Goal: Information Seeking & Learning: Find specific fact

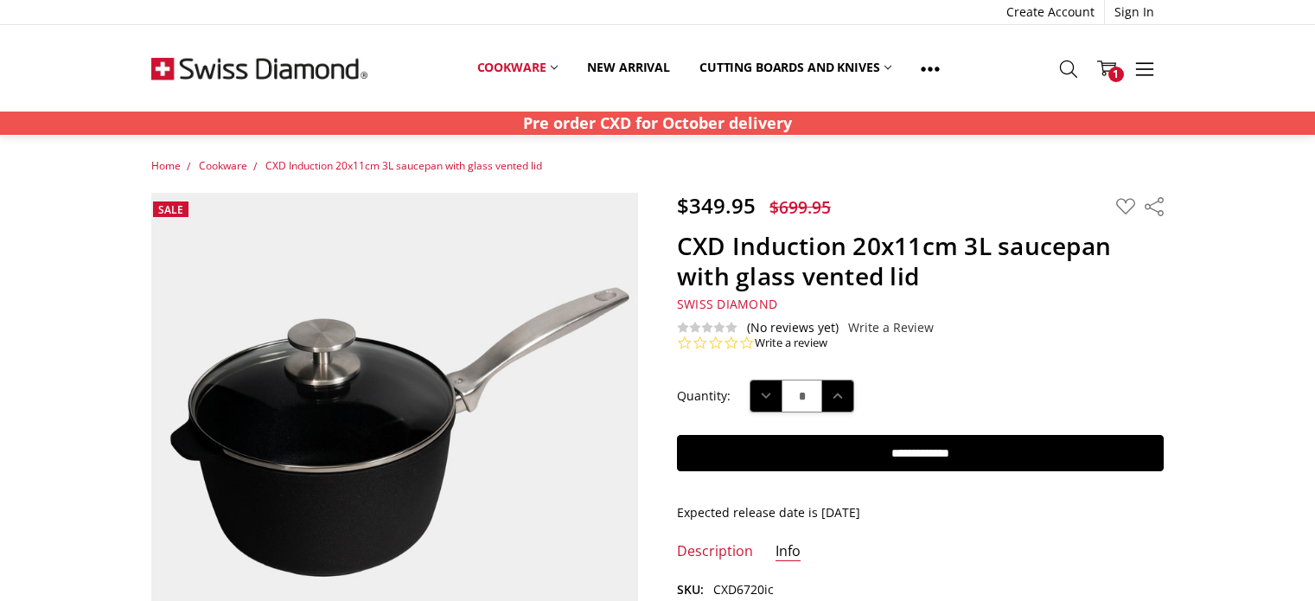
scroll to position [432, 0]
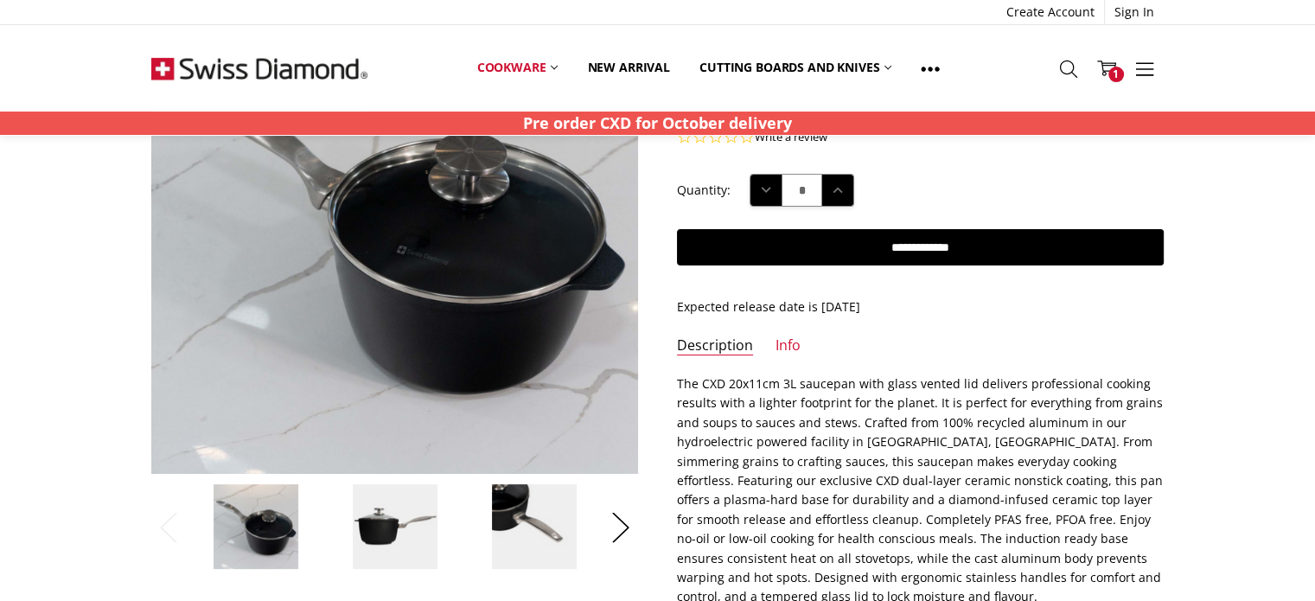
scroll to position [86, 0]
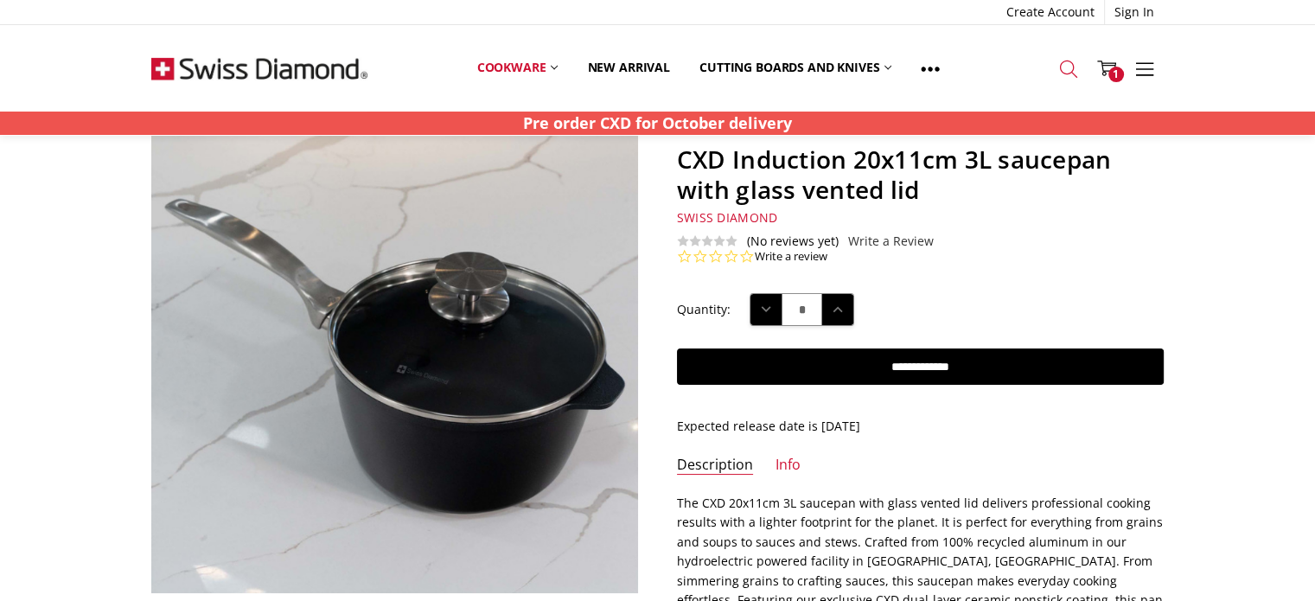
click at [1066, 65] on icon at bounding box center [1068, 69] width 19 height 19
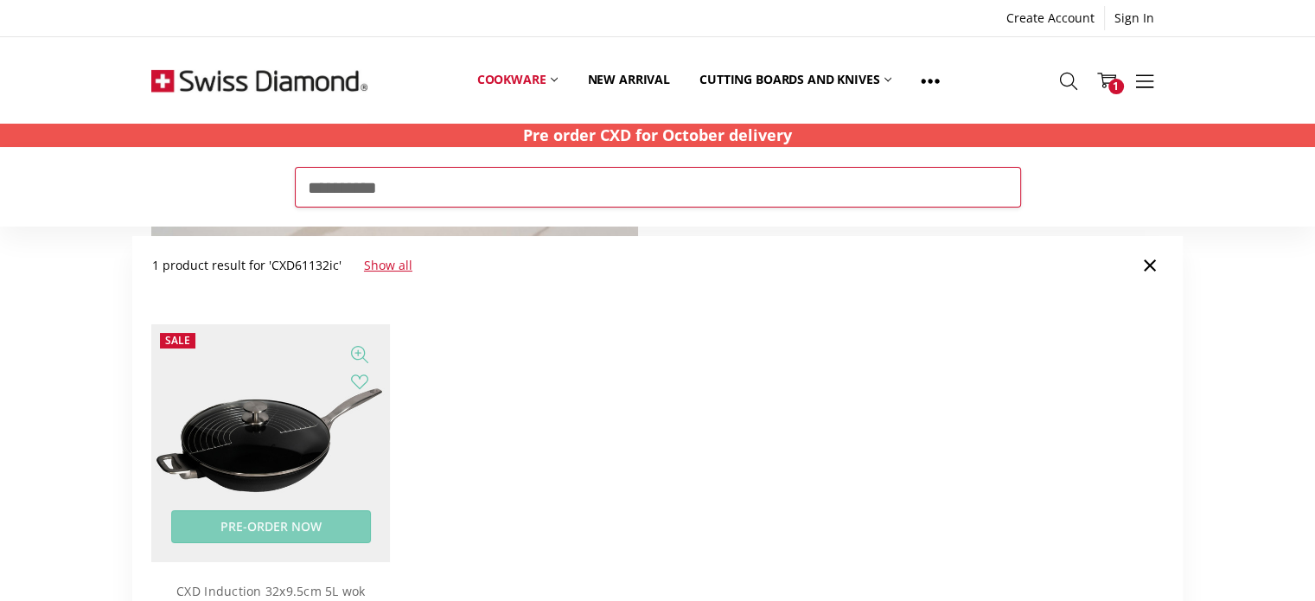
type input "**********"
click at [261, 457] on img at bounding box center [270, 443] width 239 height 239
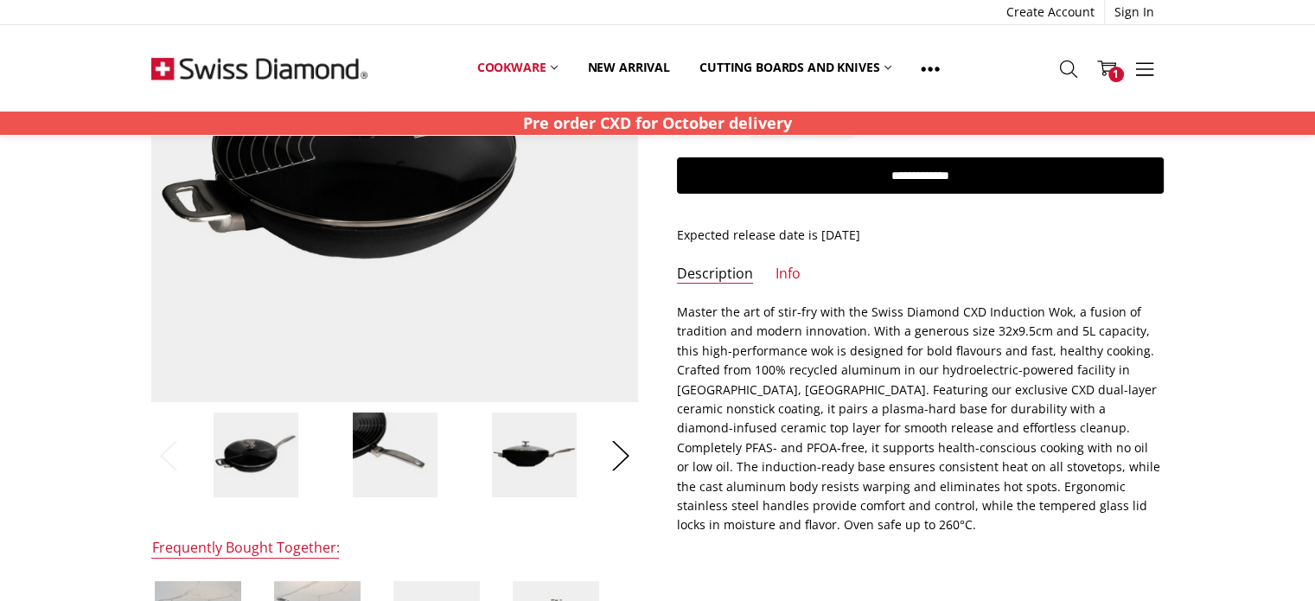
scroll to position [346, 0]
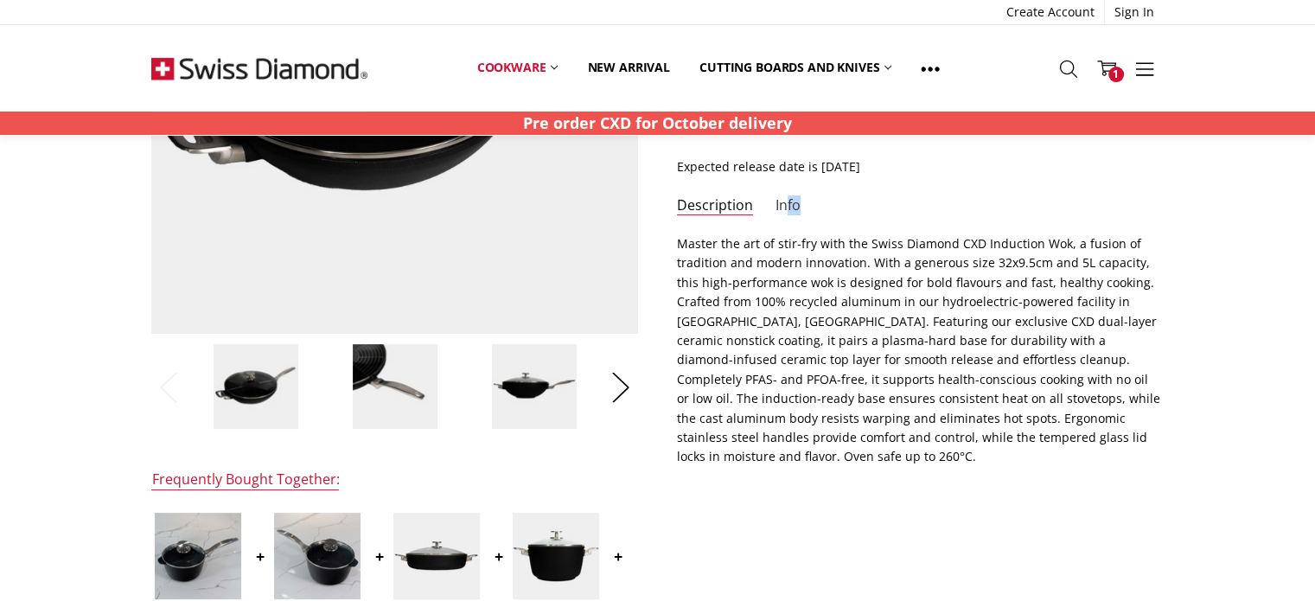
click at [787, 213] on li "Info" at bounding box center [787, 210] width 25 height 29
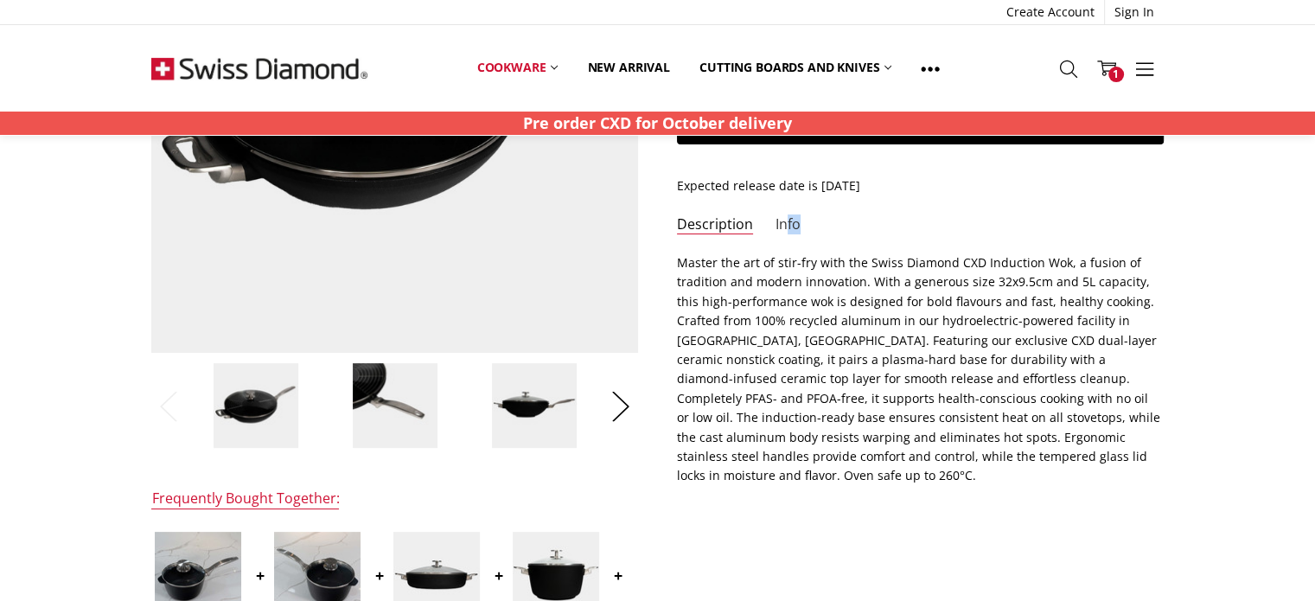
scroll to position [173, 0]
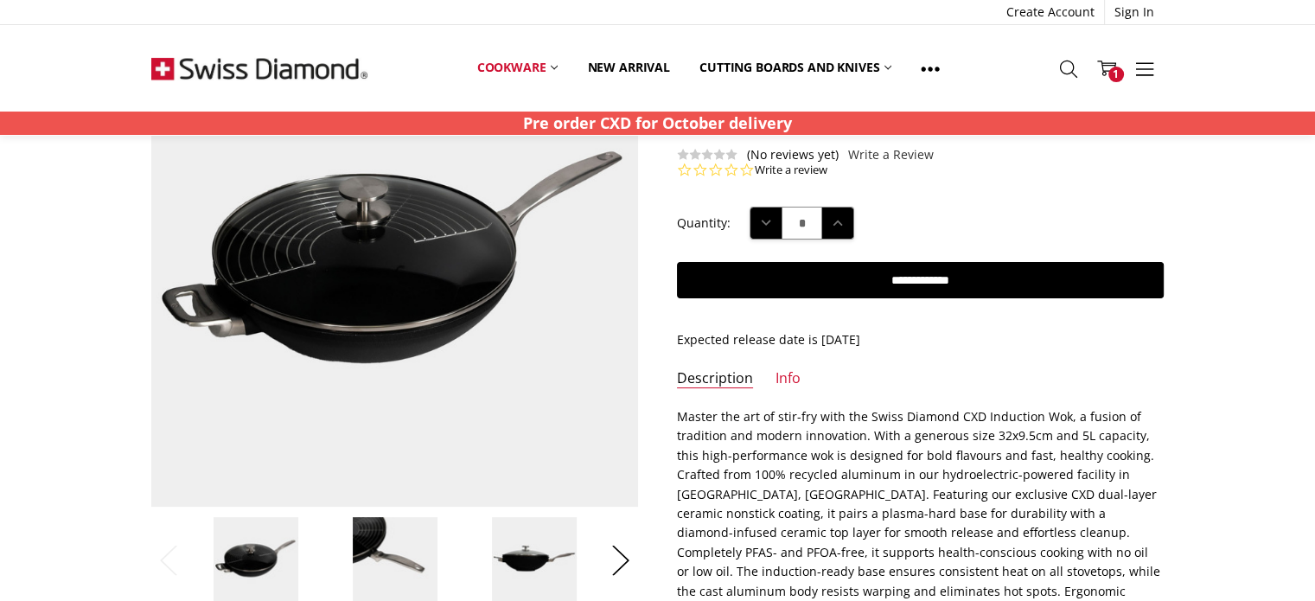
click at [852, 357] on div "$469.95 $939.95 MSRP: You save Add to Wish List" at bounding box center [657, 607] width 1050 height 1175
click at [790, 372] on link "Info" at bounding box center [787, 379] width 25 height 20
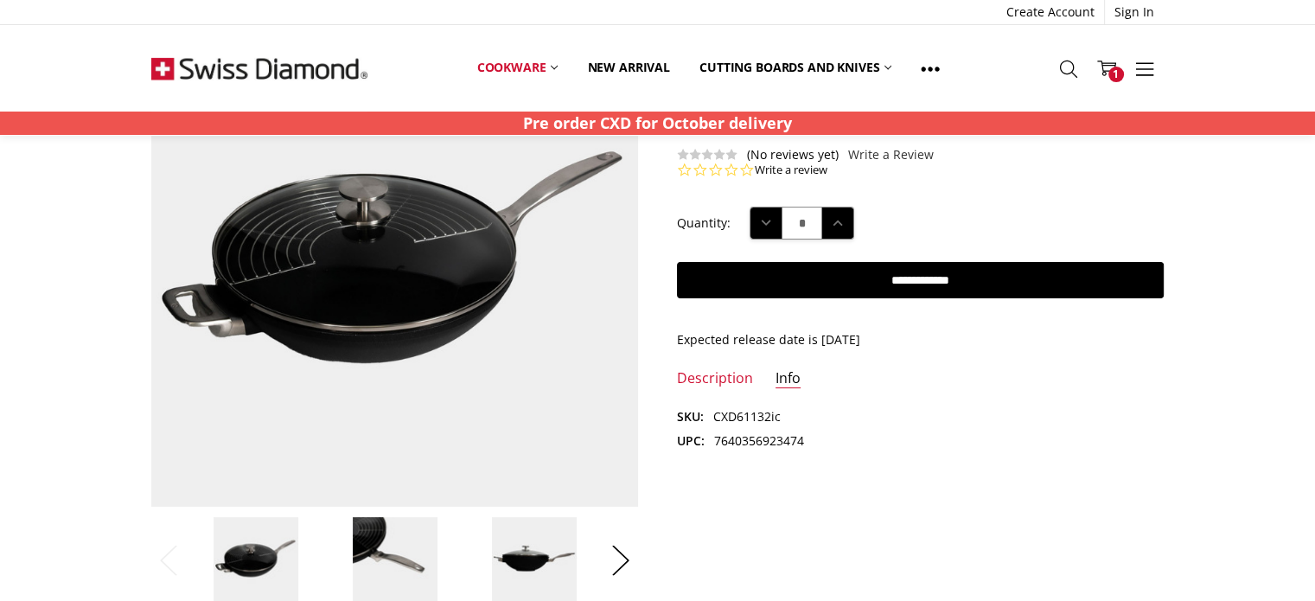
click at [759, 430] on dl "SKU: CXD61132ic UPC: 7640356923474" at bounding box center [920, 429] width 487 height 44
click at [759, 428] on dl "SKU: CXD61132ic UPC: 7640356923474" at bounding box center [920, 429] width 487 height 44
click at [755, 437] on dd "7640356923474" at bounding box center [759, 440] width 90 height 19
copy dd "7640356923474"
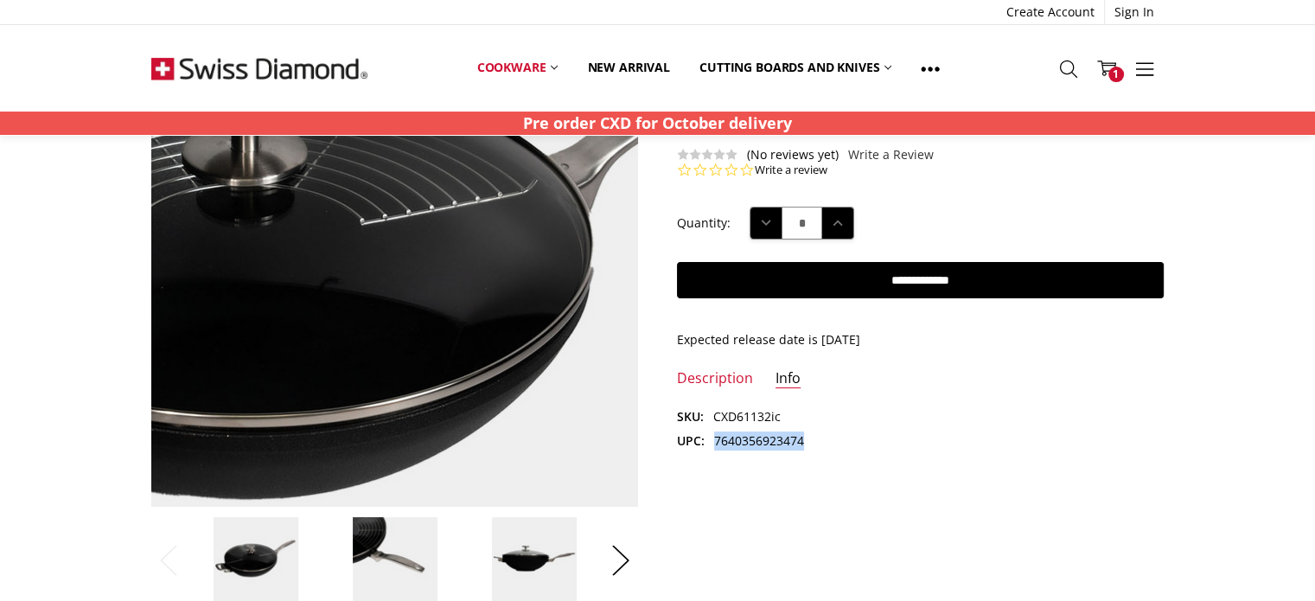
click at [456, 257] on img at bounding box center [316, 272] width 1106 height 1106
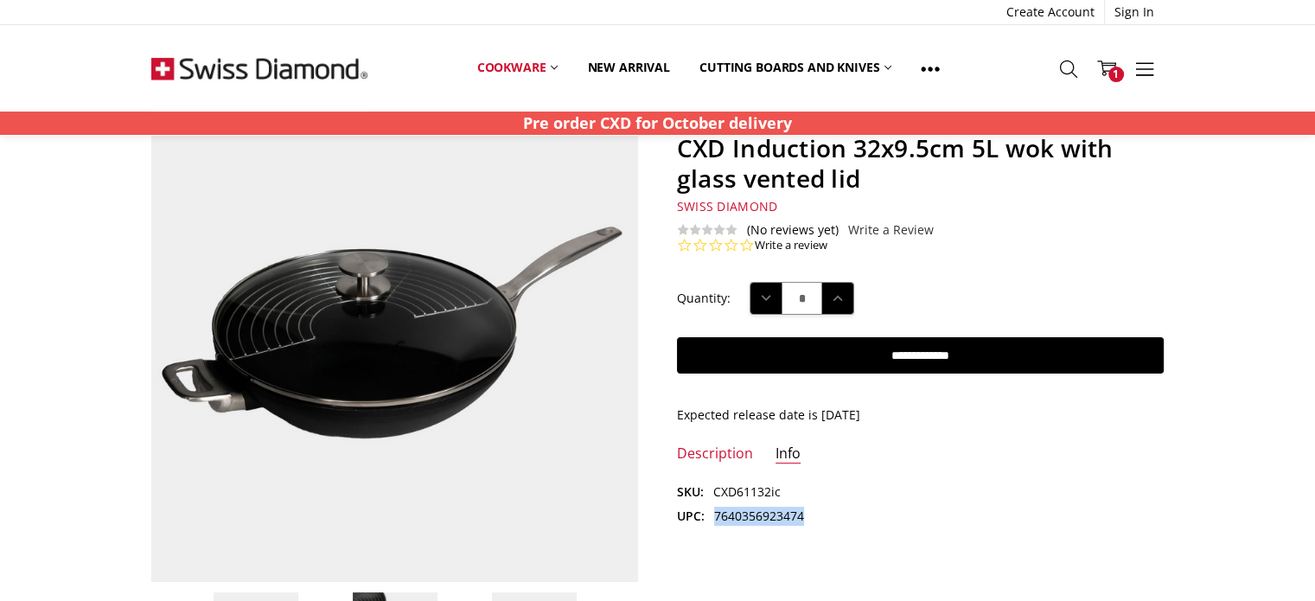
scroll to position [0, 0]
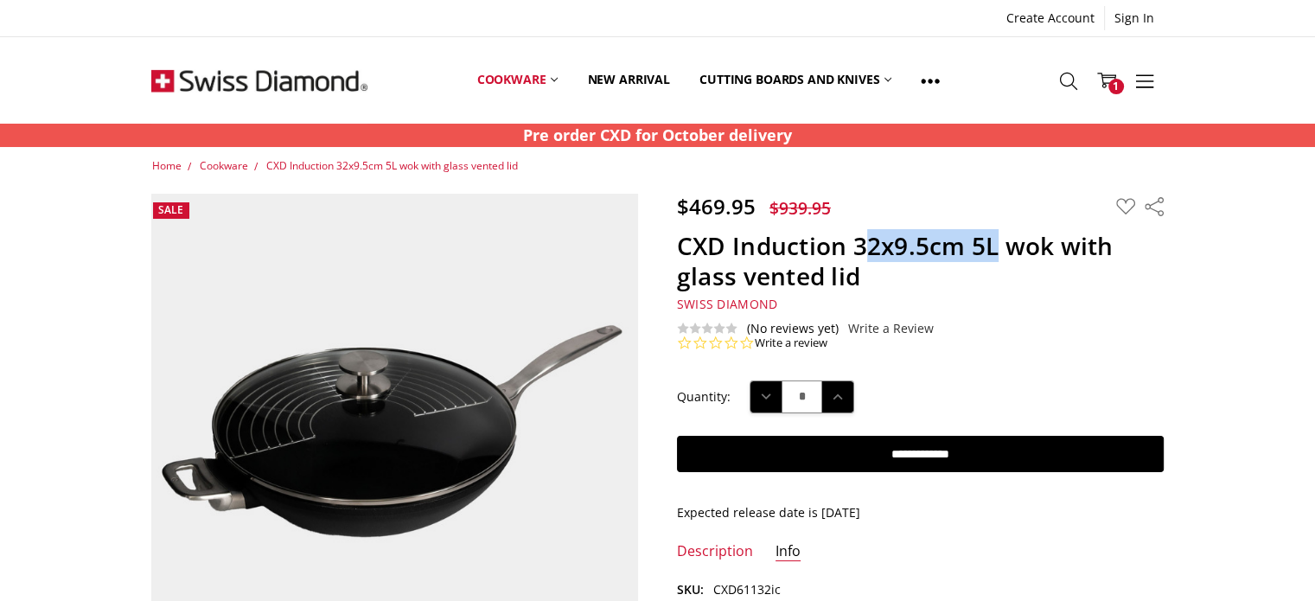
drag, startPoint x: 859, startPoint y: 252, endPoint x: 996, endPoint y: 245, distance: 136.7
click at [996, 245] on h1 "CXD Induction 32x9.5cm 5L wok with glass vented lid" at bounding box center [920, 261] width 487 height 61
copy h1 "2x9.5cm 5L"
click at [1062, 75] on icon at bounding box center [1068, 81] width 19 height 19
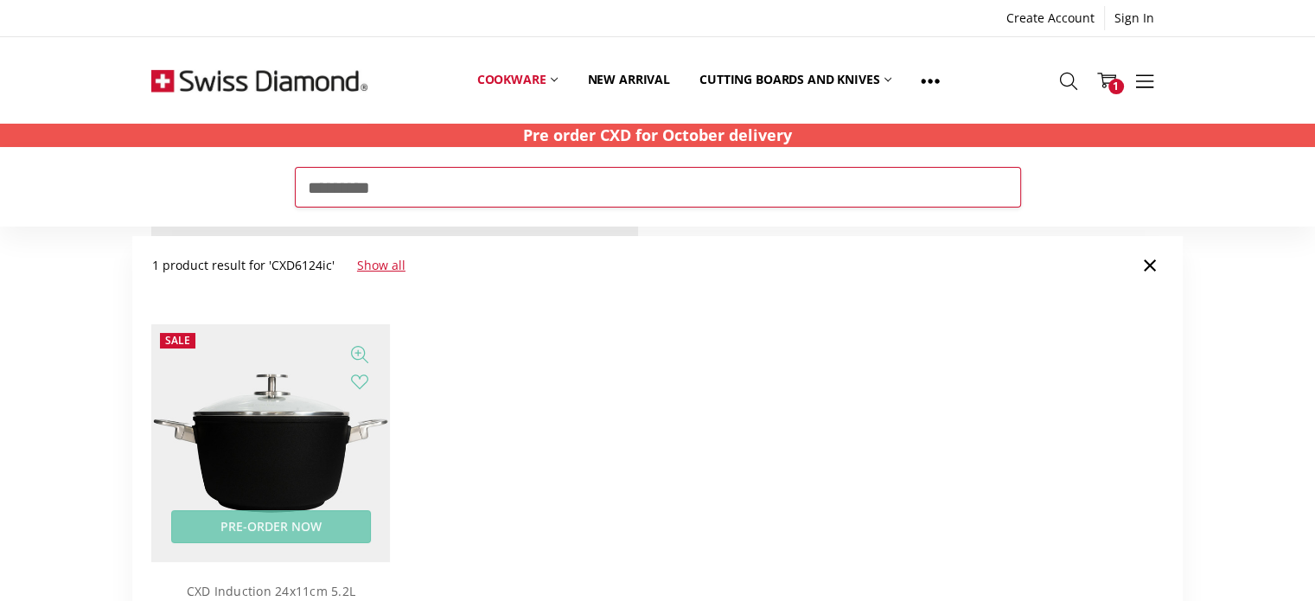
type input "*********"
click at [272, 430] on img at bounding box center [270, 443] width 239 height 239
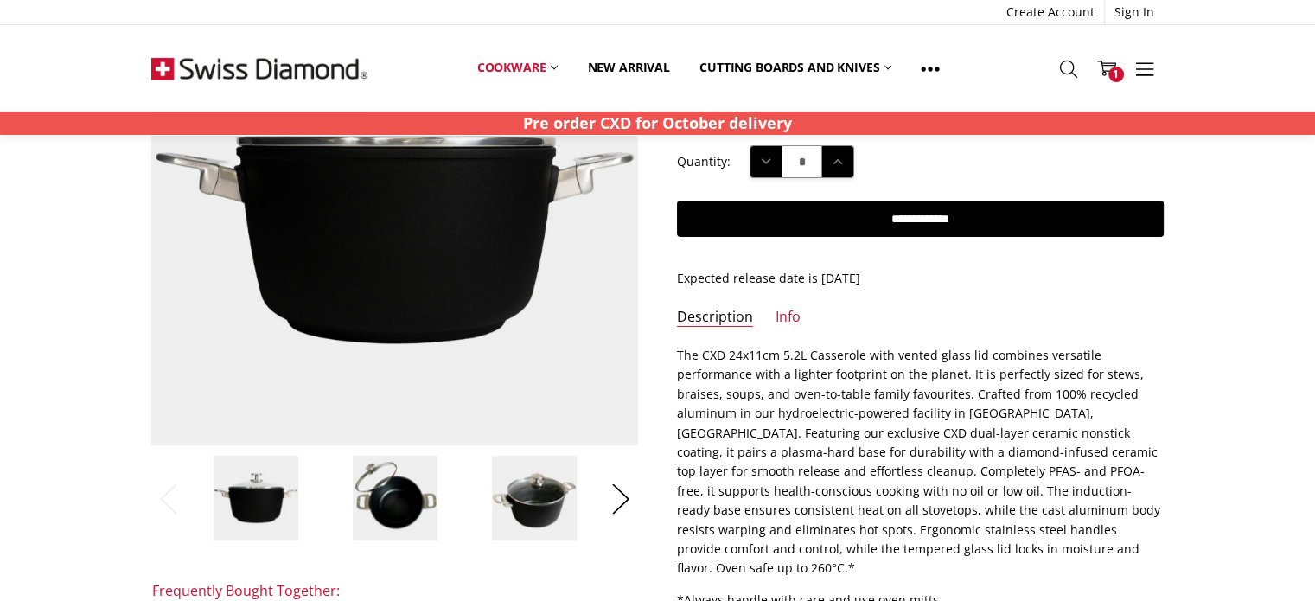
scroll to position [259, 0]
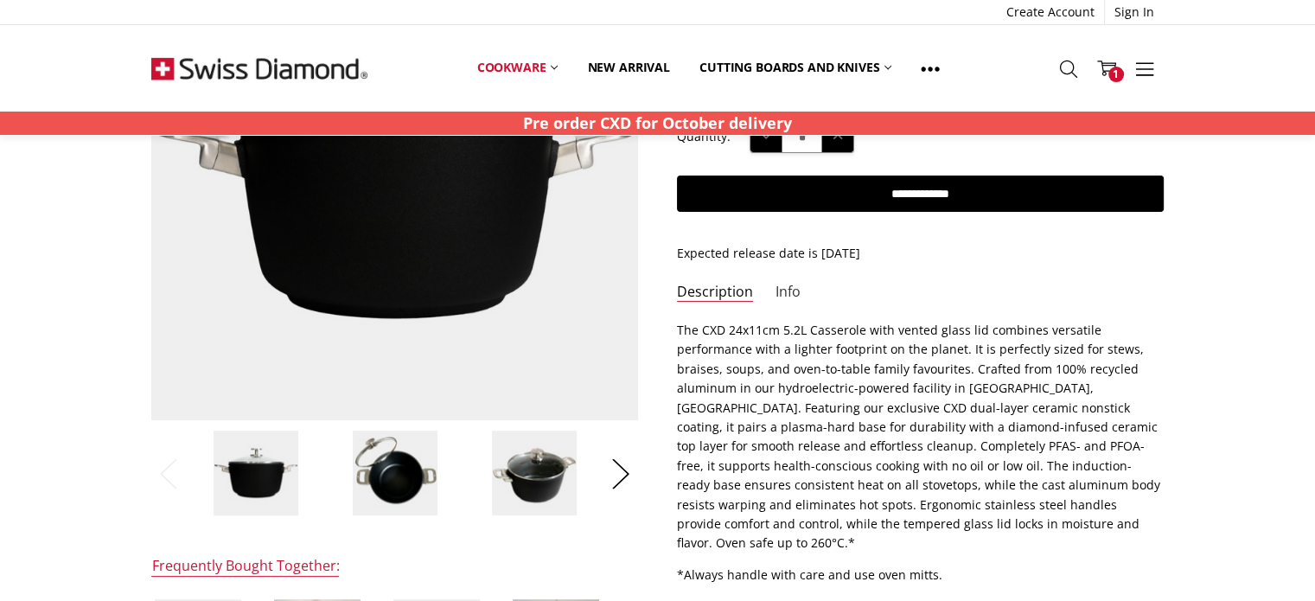
click at [793, 295] on link "Info" at bounding box center [787, 293] width 25 height 20
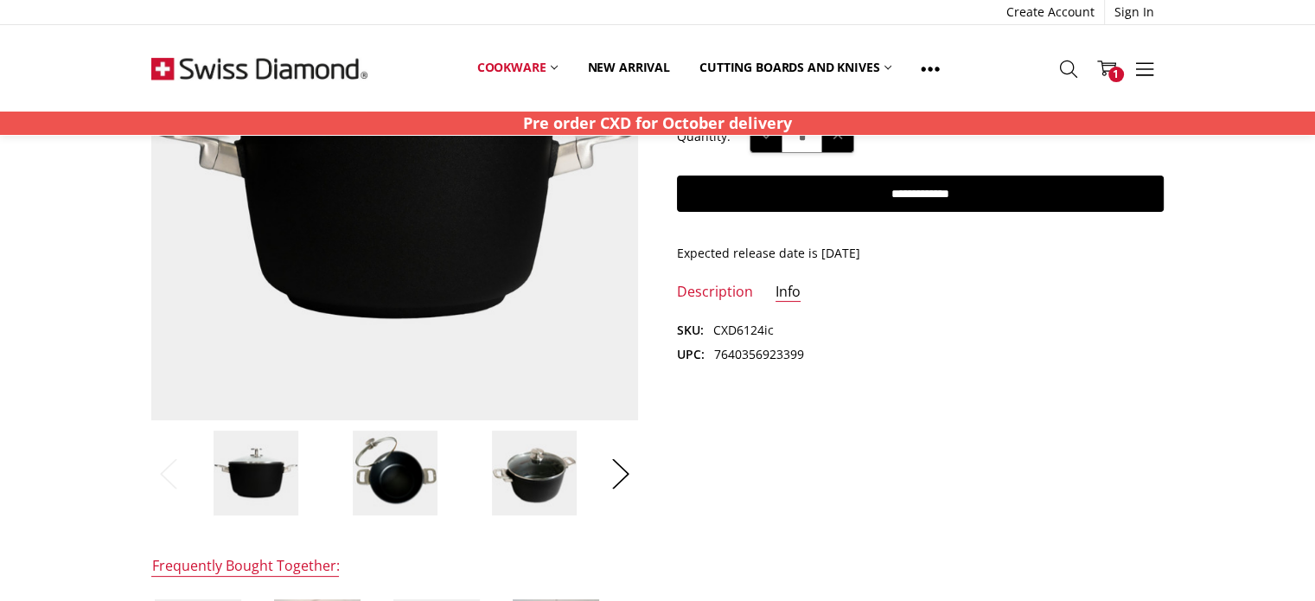
click at [772, 360] on dd "7640356923399" at bounding box center [759, 354] width 90 height 19
copy dd "7640356923399"
click at [533, 491] on img at bounding box center [534, 473] width 86 height 86
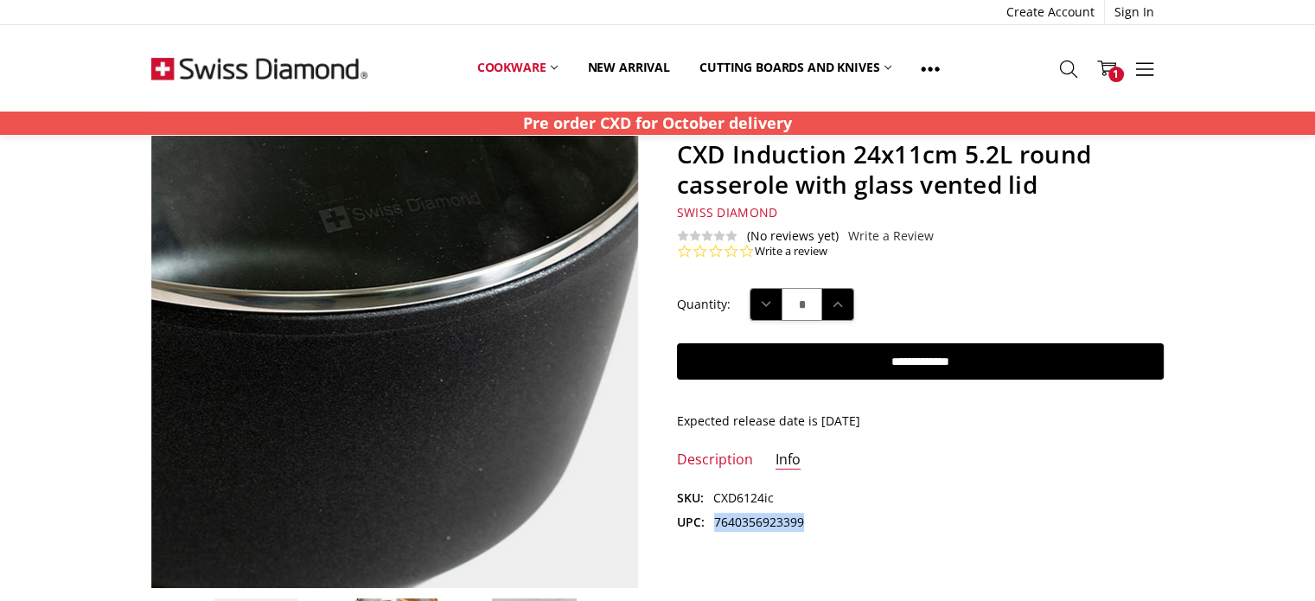
scroll to position [86, 0]
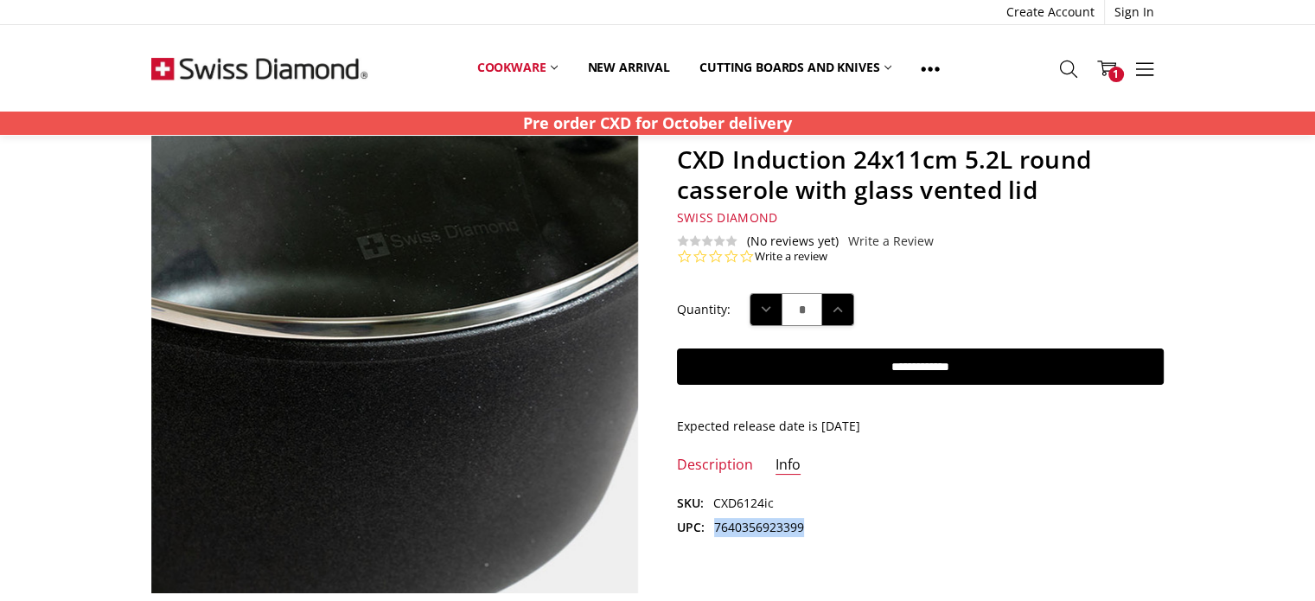
click at [466, 424] on img at bounding box center [291, 247] width 1106 height 1106
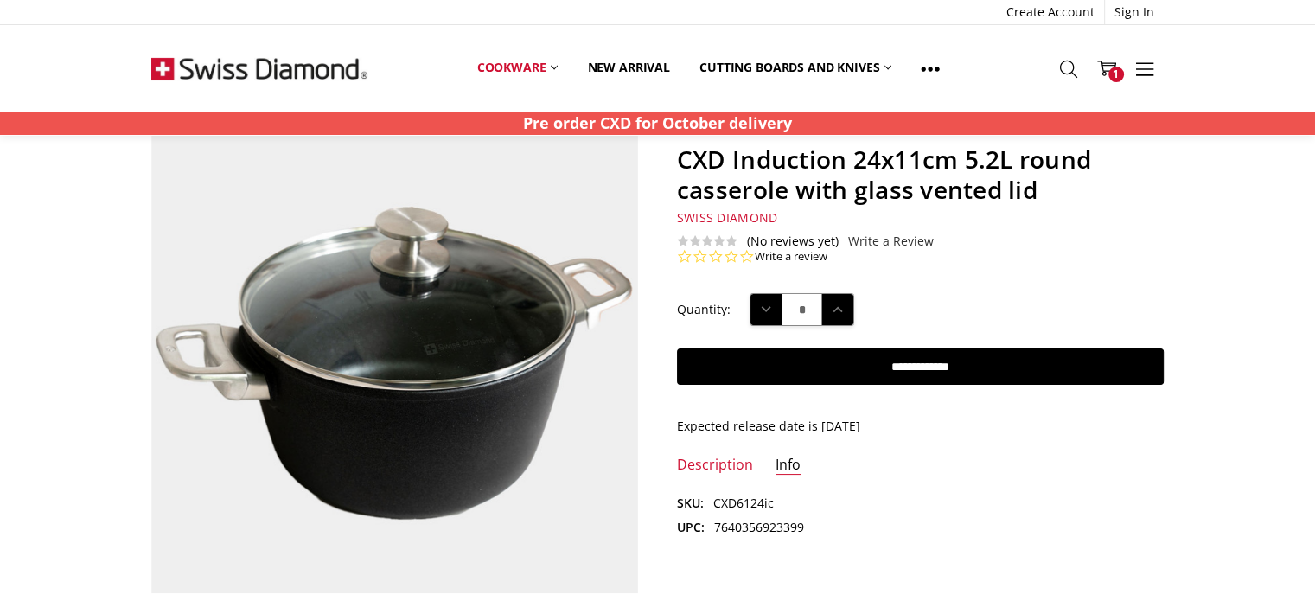
click at [705, 194] on h1 "CXD Induction 24x11cm 5.2L round casserole with glass vented lid" at bounding box center [920, 174] width 487 height 61
copy h1 "casserole"
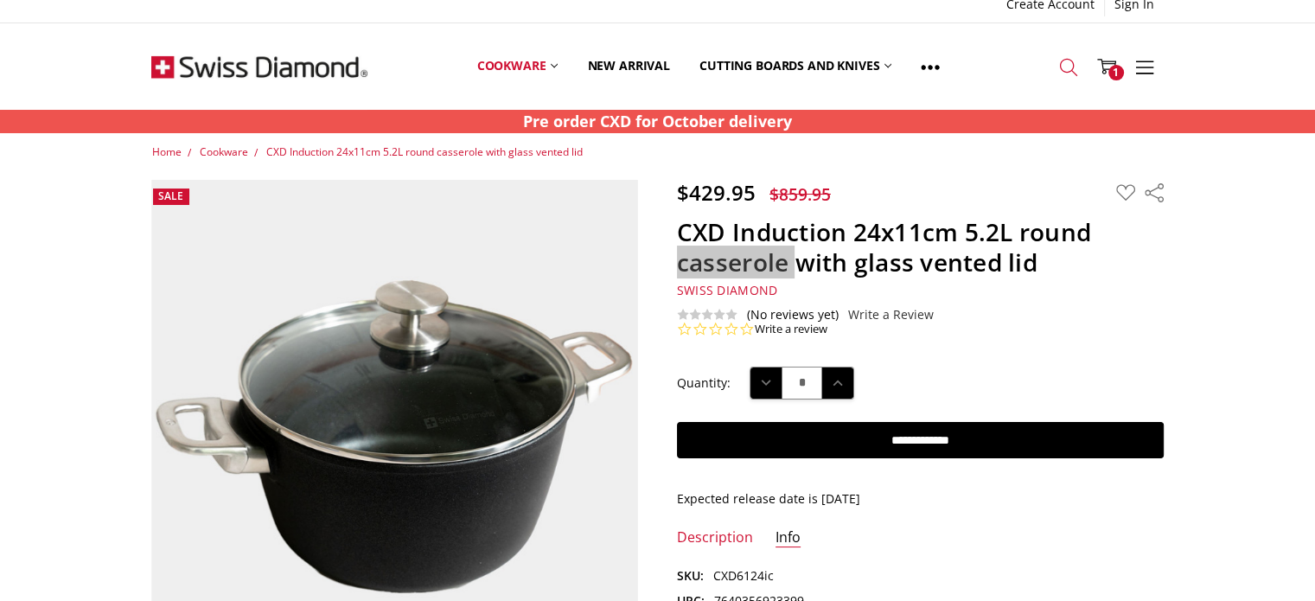
scroll to position [0, 0]
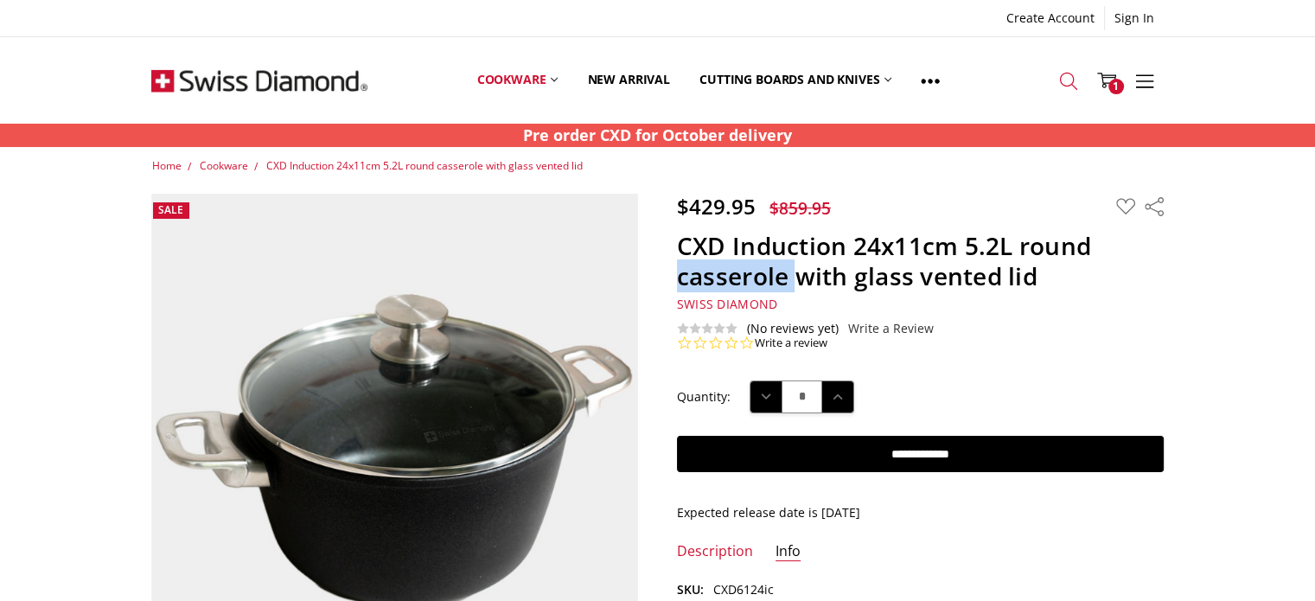
click at [1073, 80] on use at bounding box center [1067, 81] width 17 height 17
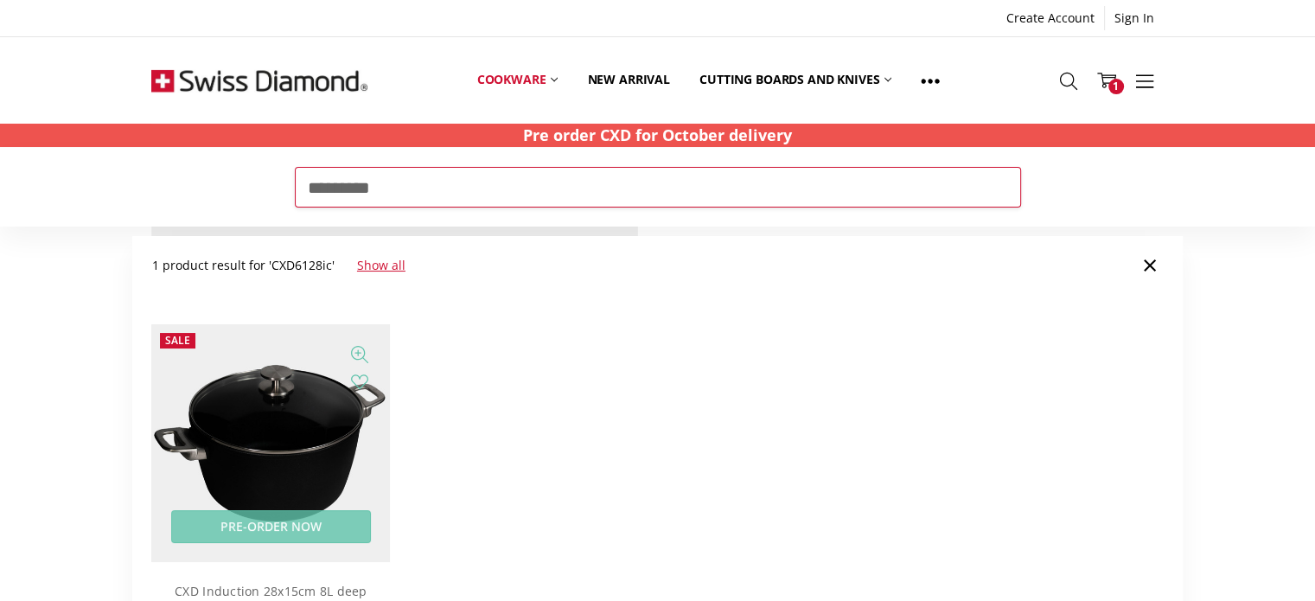
type input "*********"
click at [306, 383] on img at bounding box center [270, 443] width 239 height 239
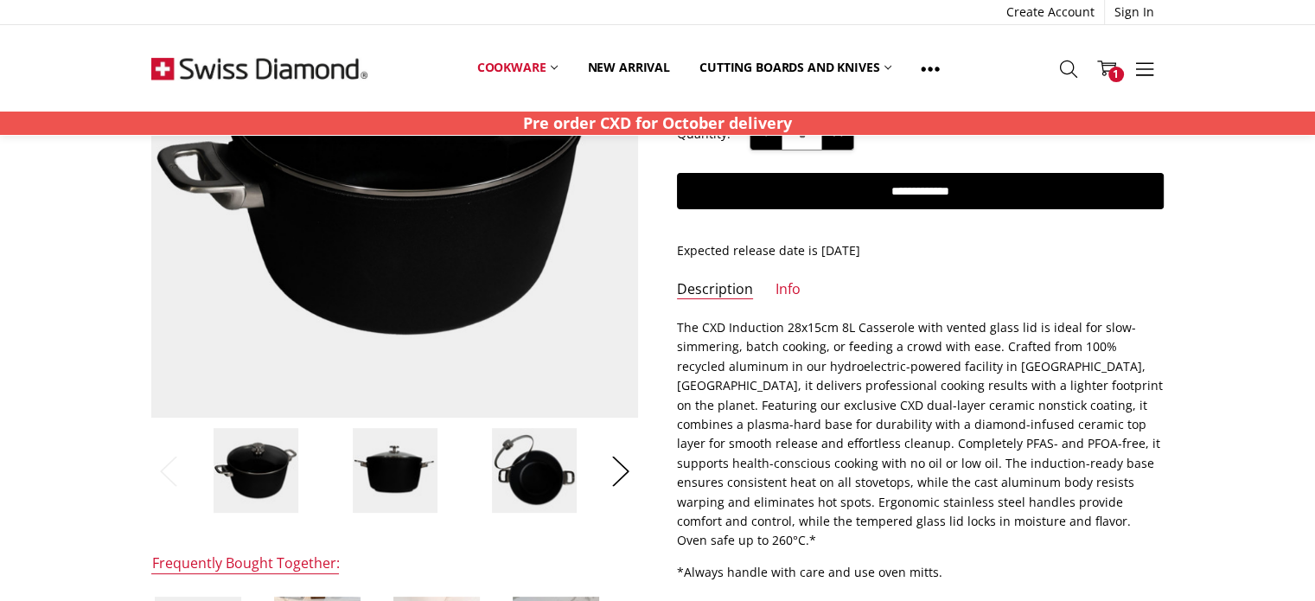
scroll to position [173, 0]
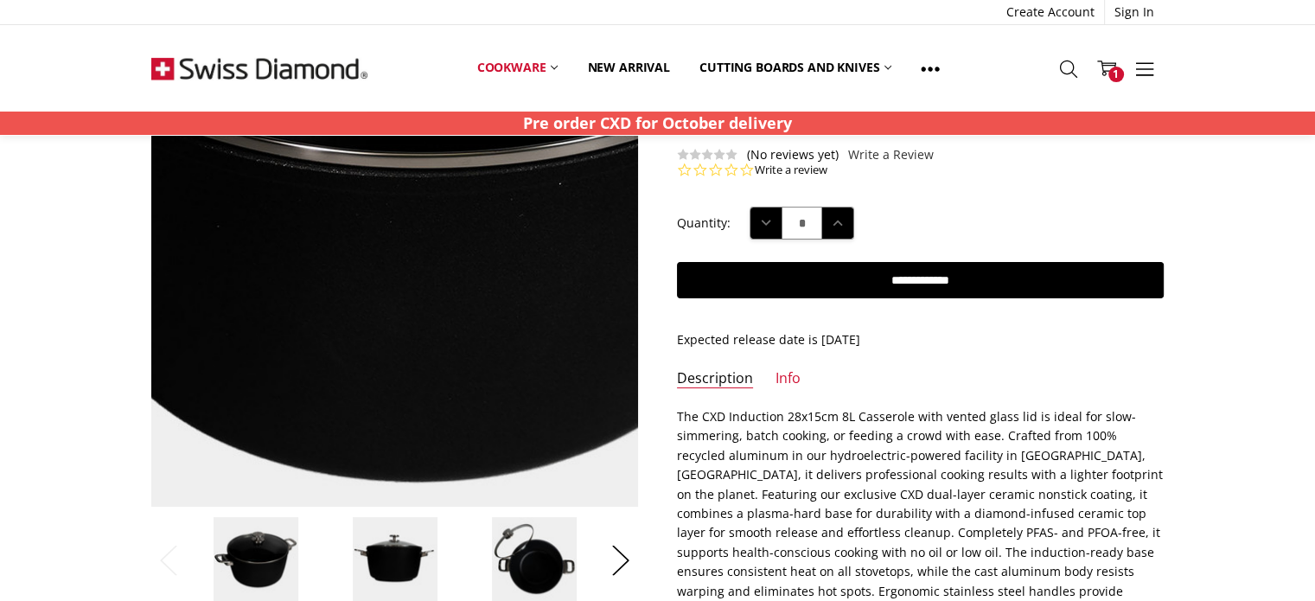
click at [396, 371] on img at bounding box center [391, 117] width 1106 height 1106
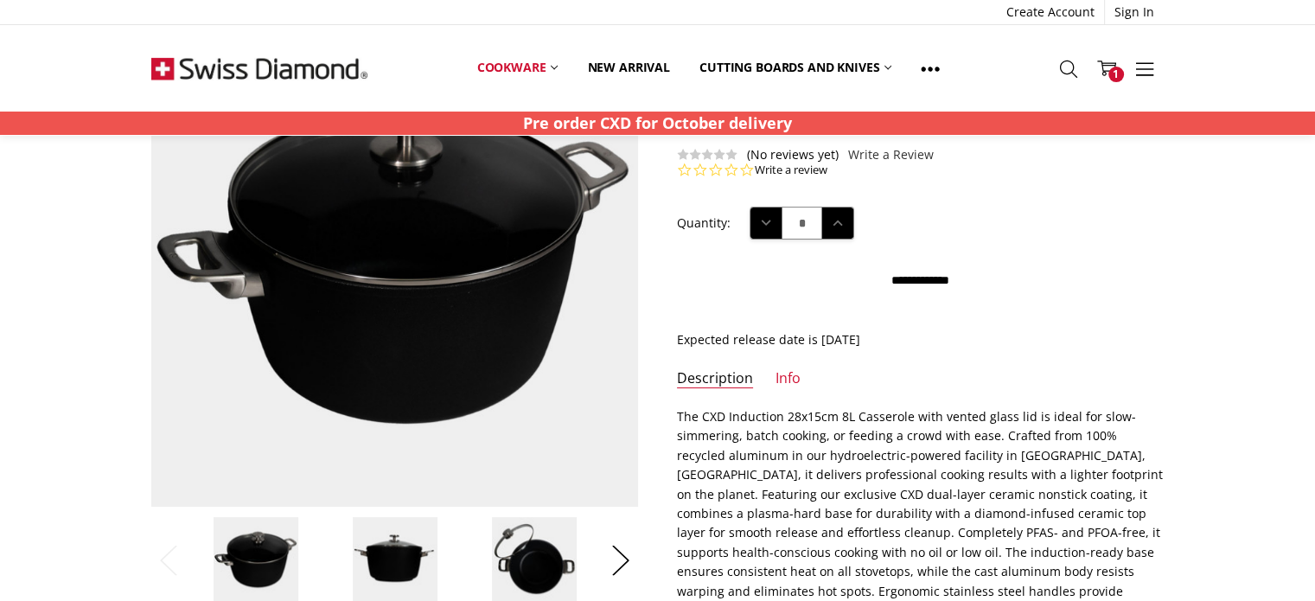
scroll to position [259, 0]
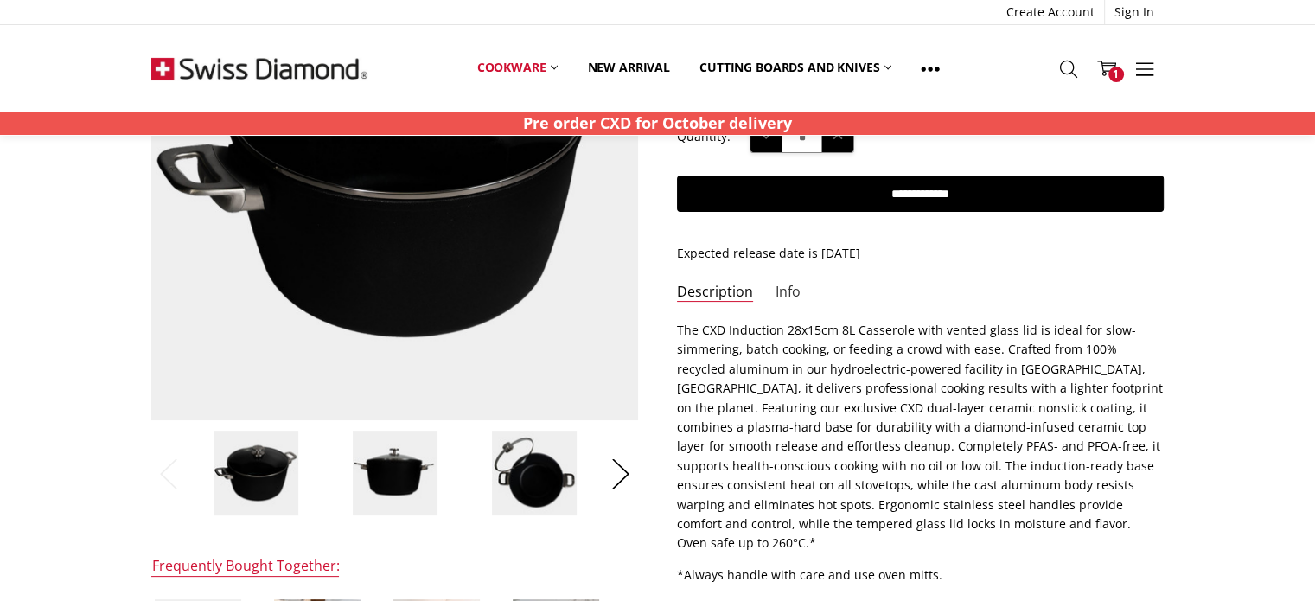
click at [776, 293] on link "Info" at bounding box center [787, 293] width 25 height 20
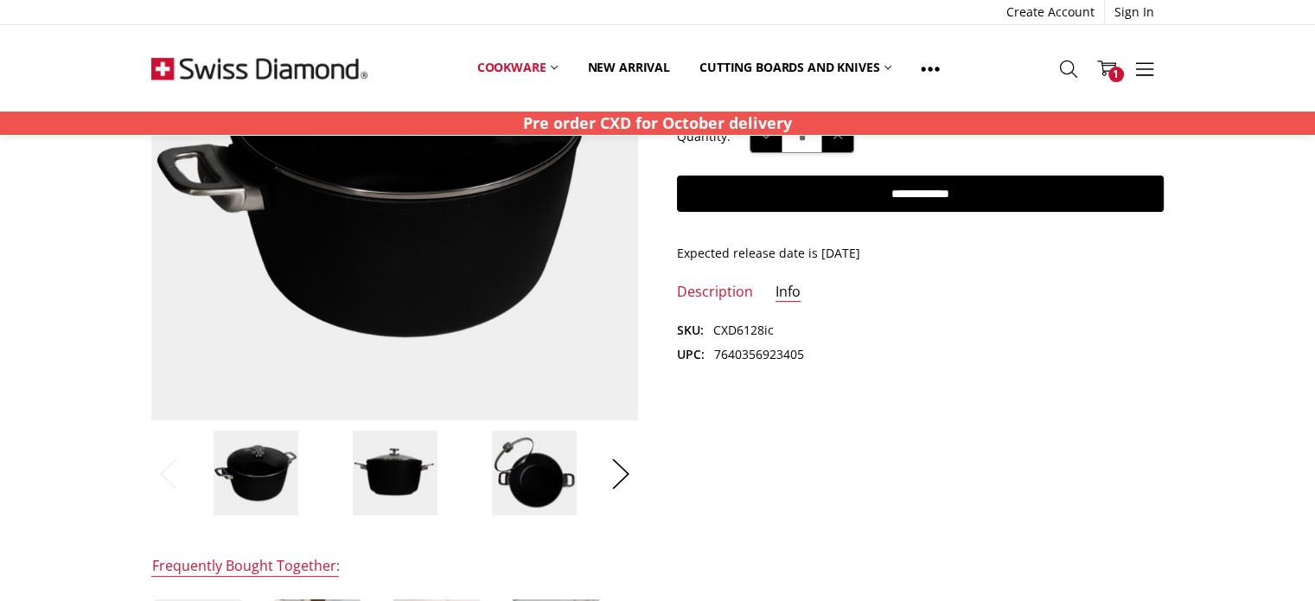
scroll to position [346, 0]
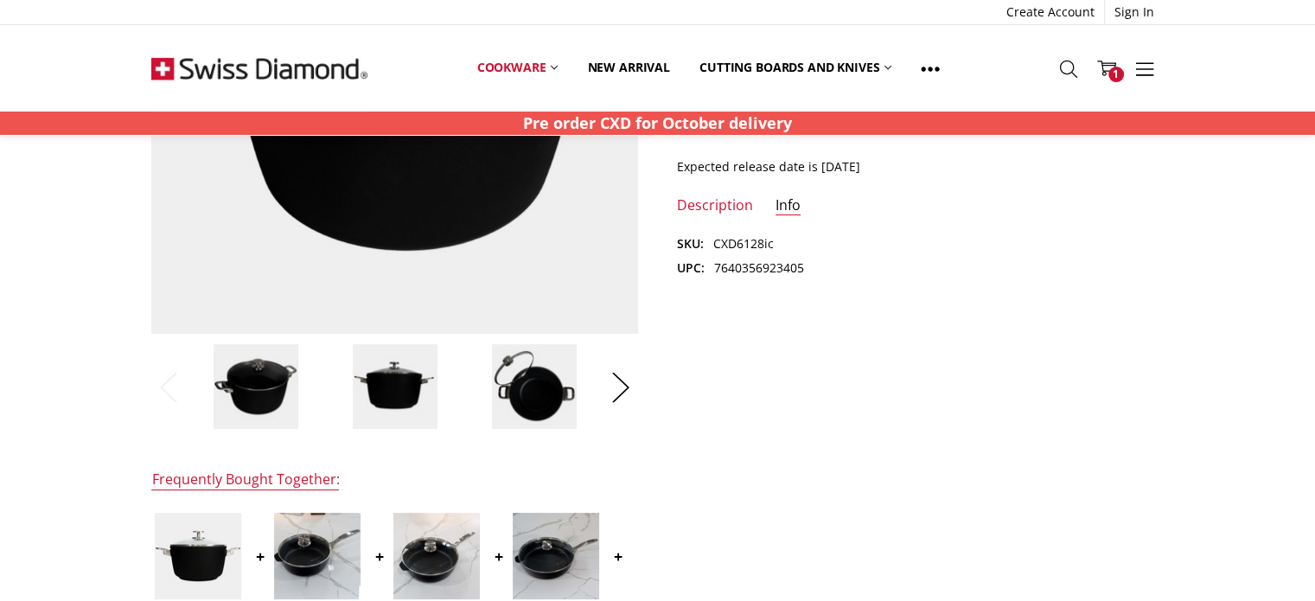
click at [773, 267] on dd "7640356923405" at bounding box center [759, 267] width 90 height 19
copy dd "7640356923405"
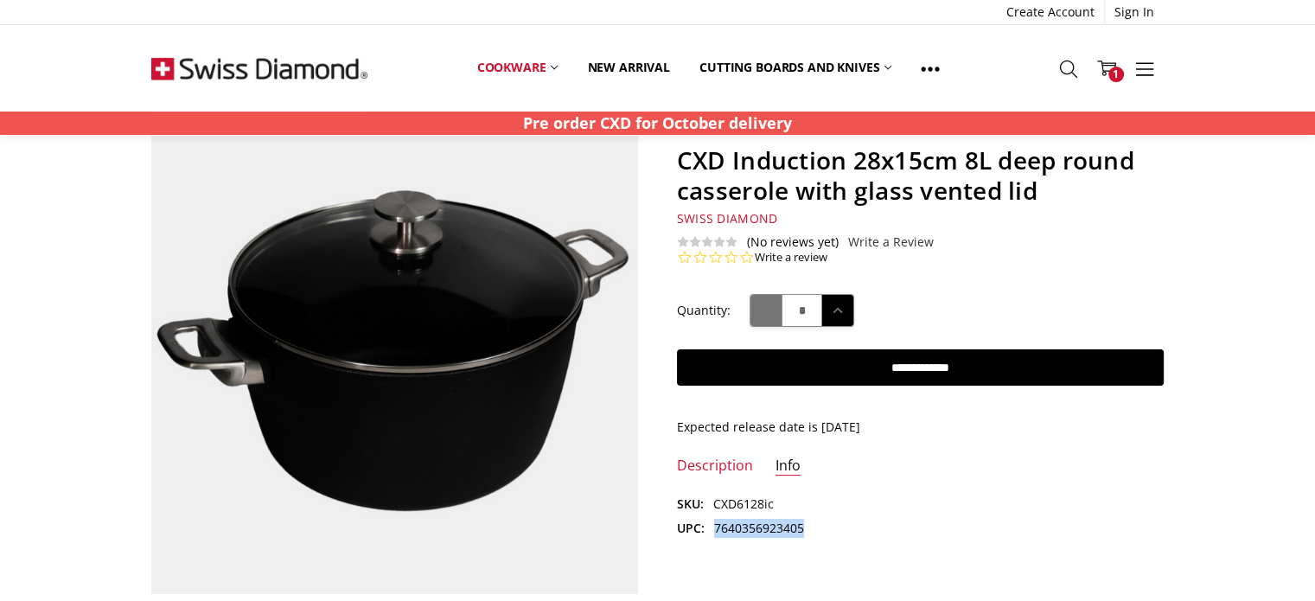
scroll to position [0, 0]
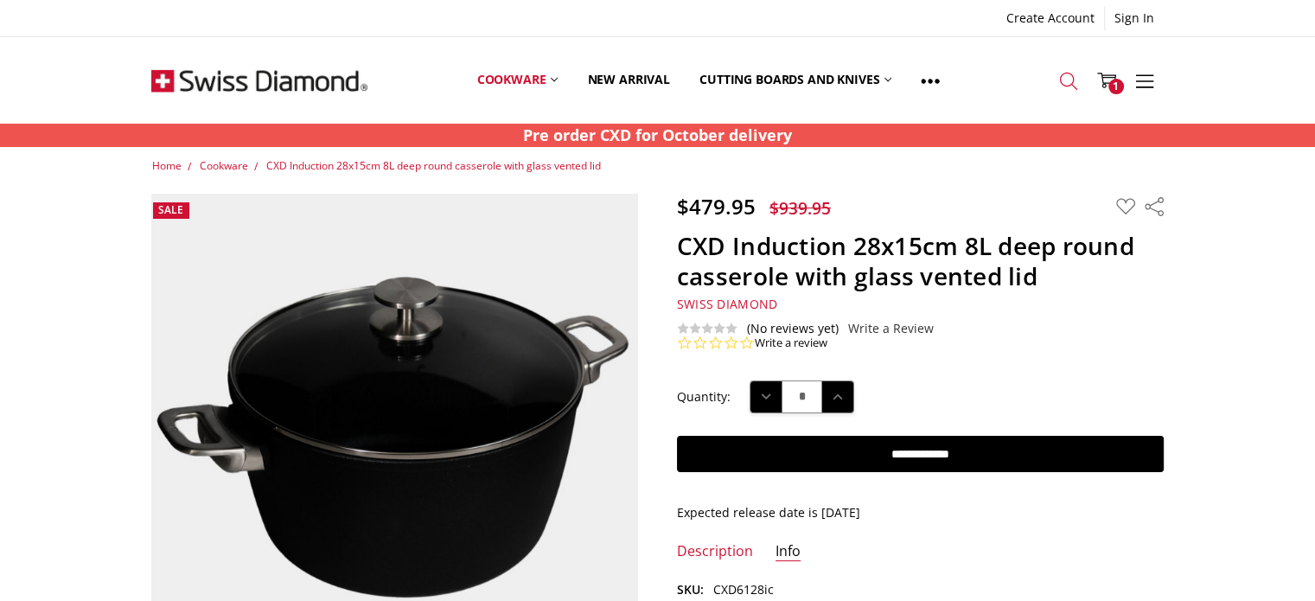
click at [1067, 80] on icon at bounding box center [1068, 81] width 19 height 19
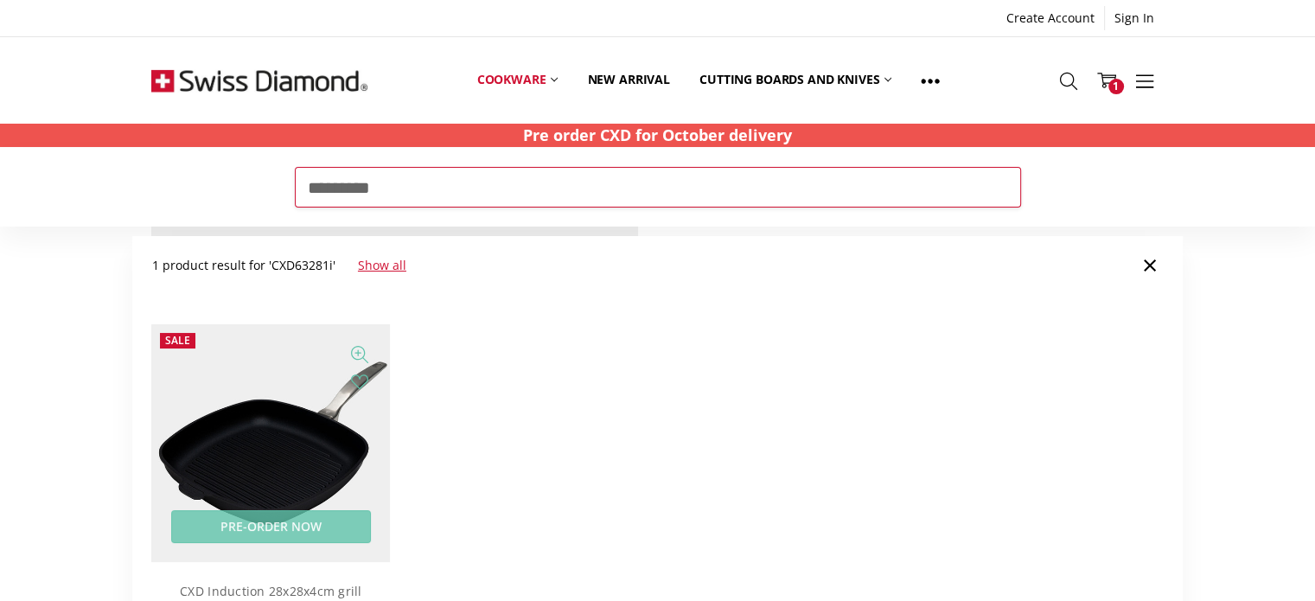
type input "*********"
click at [271, 426] on img at bounding box center [270, 443] width 239 height 239
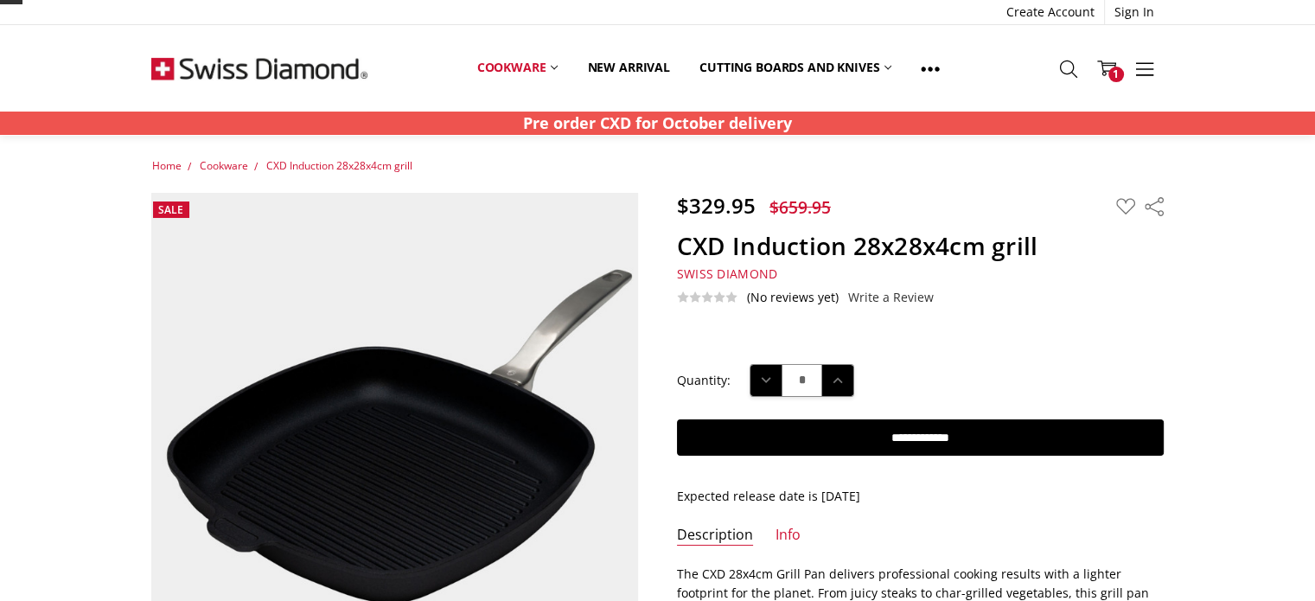
scroll to position [259, 0]
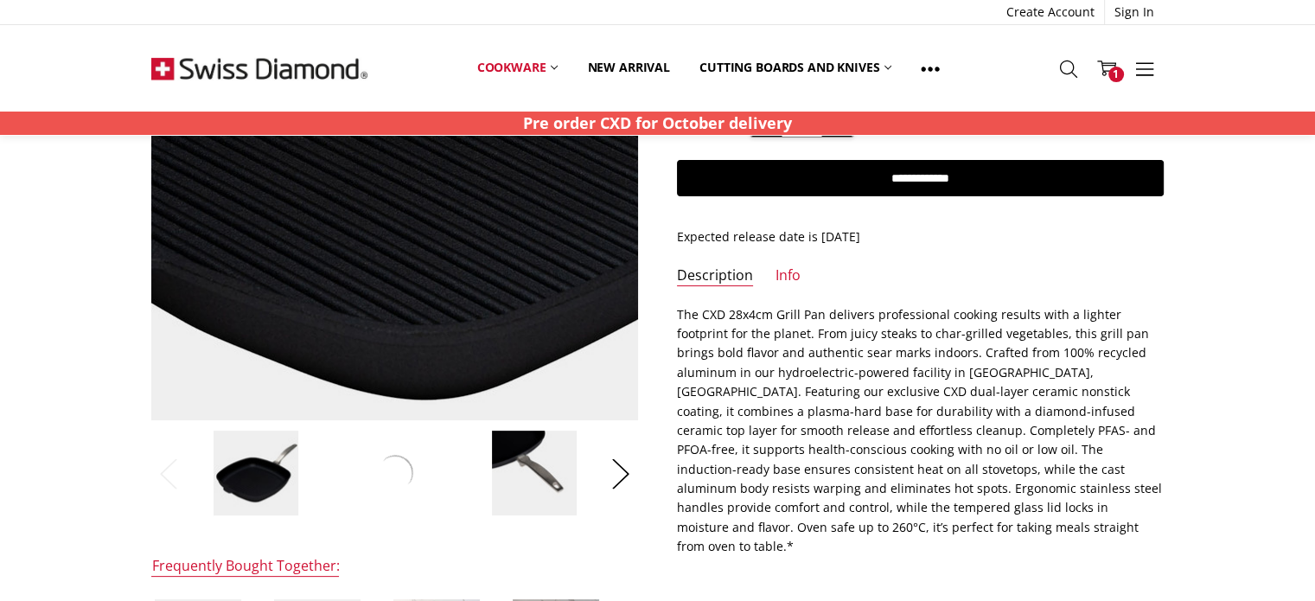
click at [364, 299] on img at bounding box center [435, 21] width 1106 height 1106
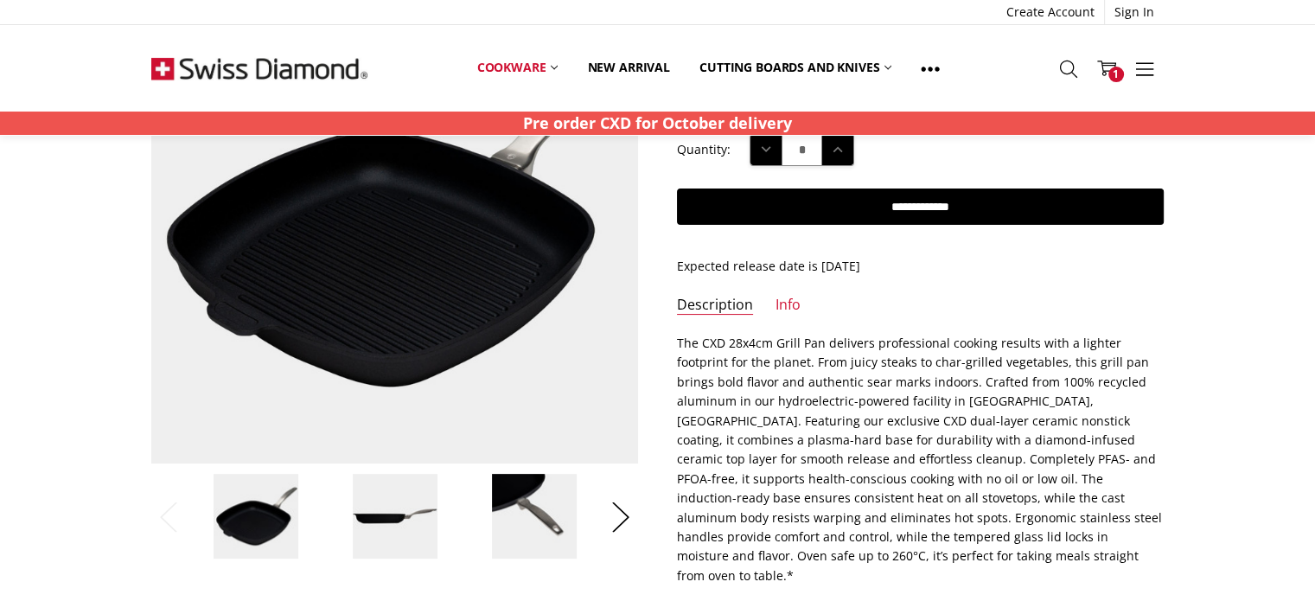
scroll to position [218, 0]
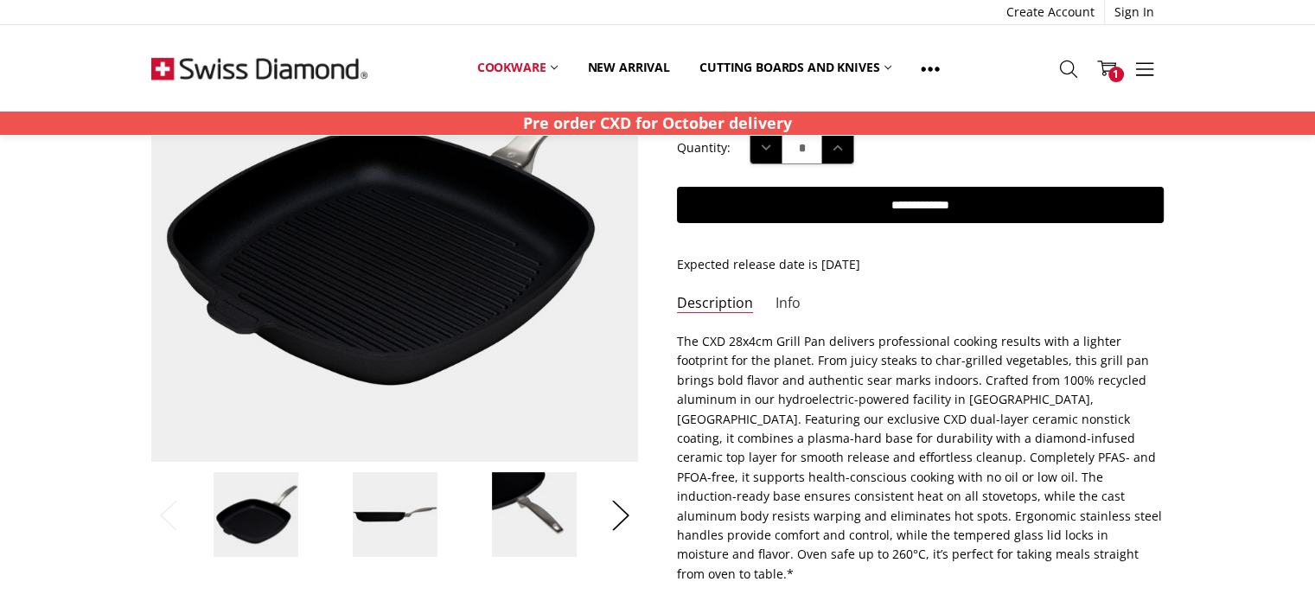
click at [787, 305] on link "Info" at bounding box center [787, 304] width 25 height 20
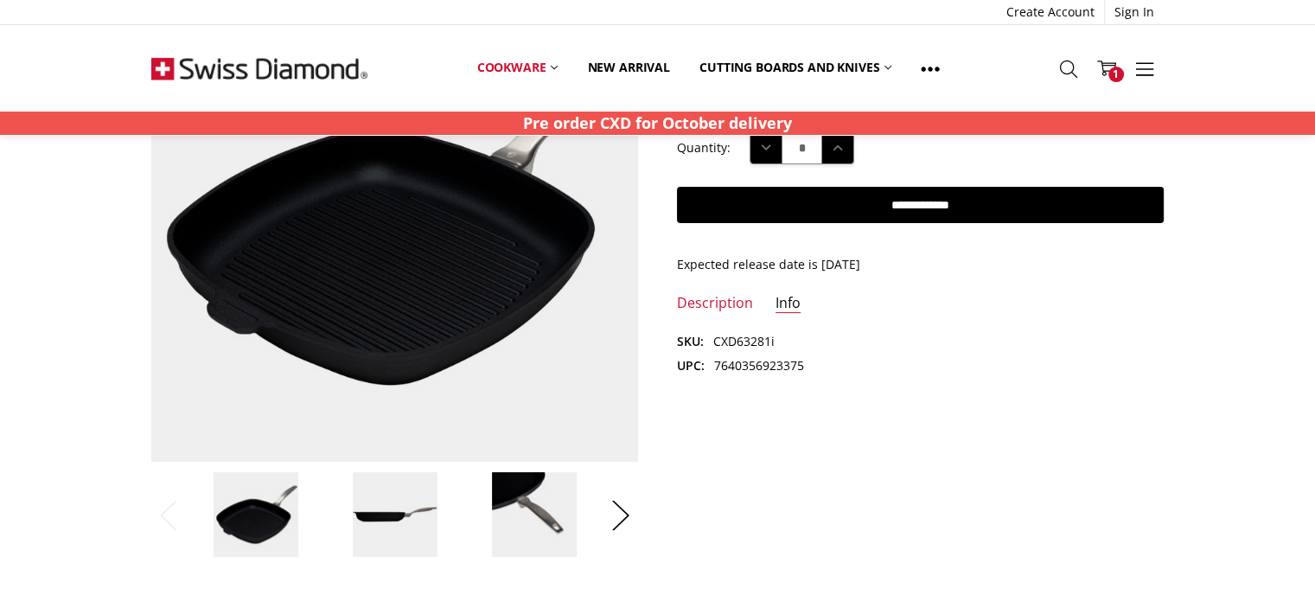
click at [761, 356] on dd "7640356923375" at bounding box center [759, 365] width 90 height 19
copy dd "7640356923375"
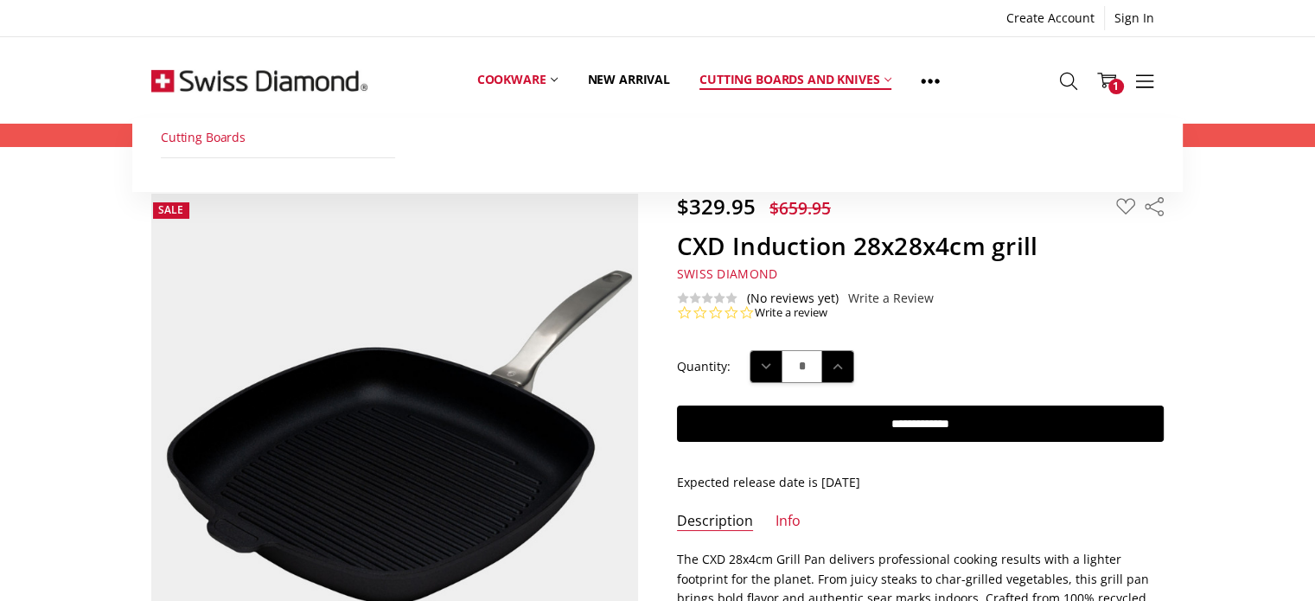
click at [201, 131] on link "Cutting Boards" at bounding box center [278, 137] width 235 height 39
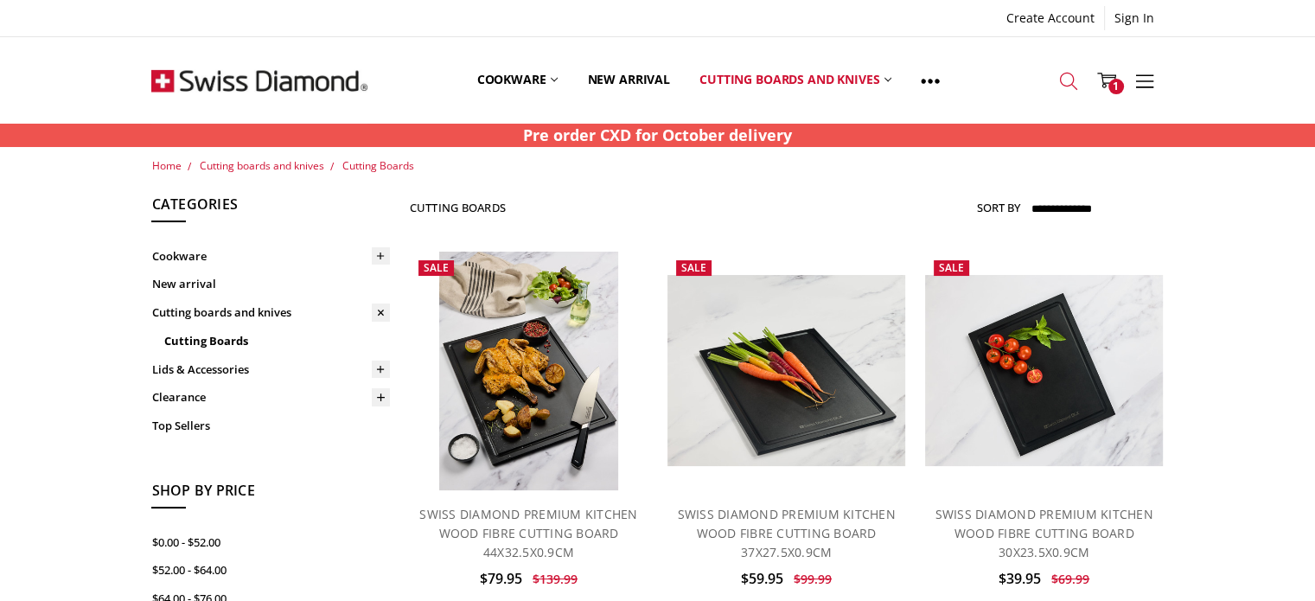
click at [1067, 77] on icon at bounding box center [1068, 81] width 19 height 19
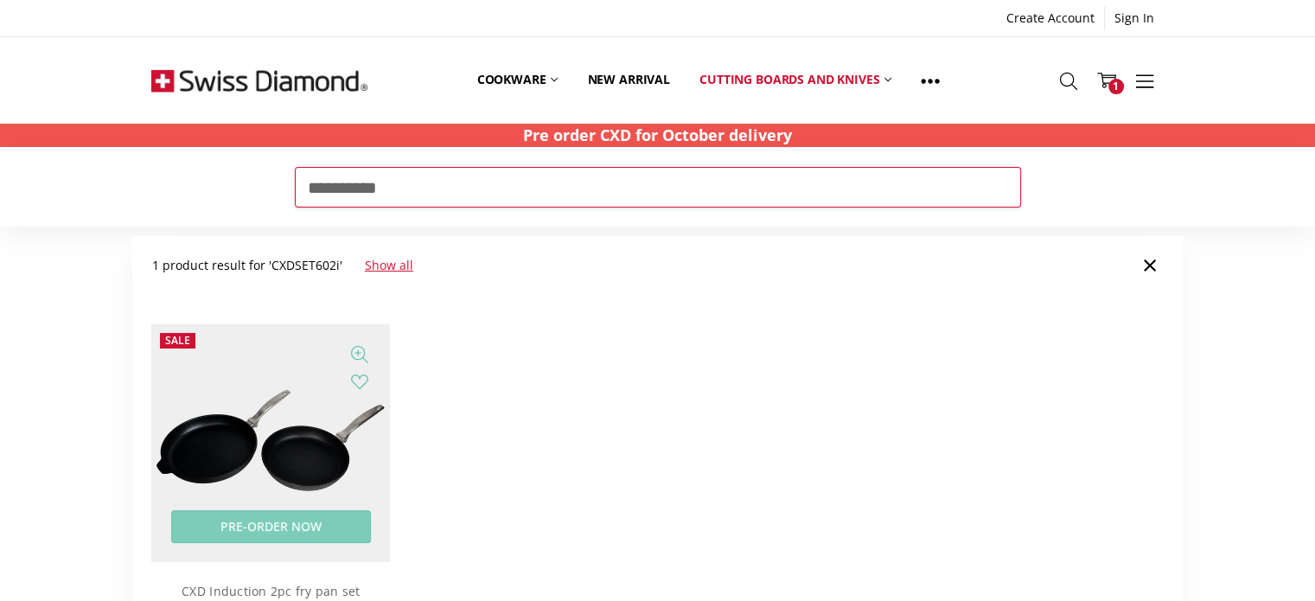
type input "**********"
click at [270, 406] on img at bounding box center [270, 443] width 239 height 239
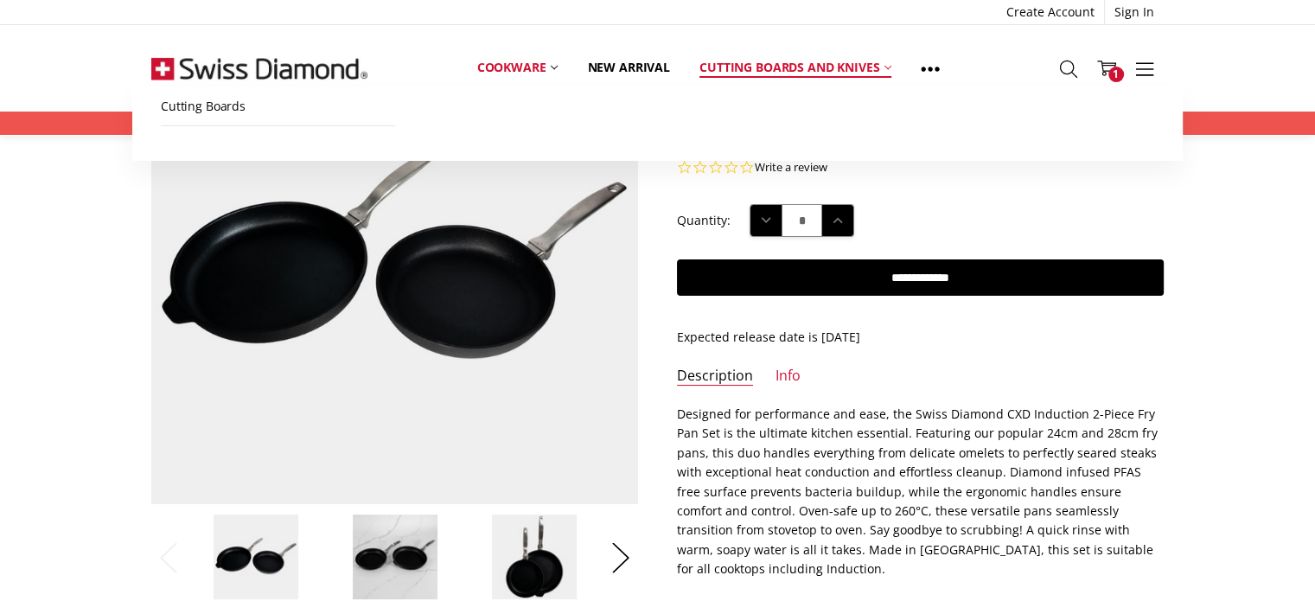
scroll to position [259, 0]
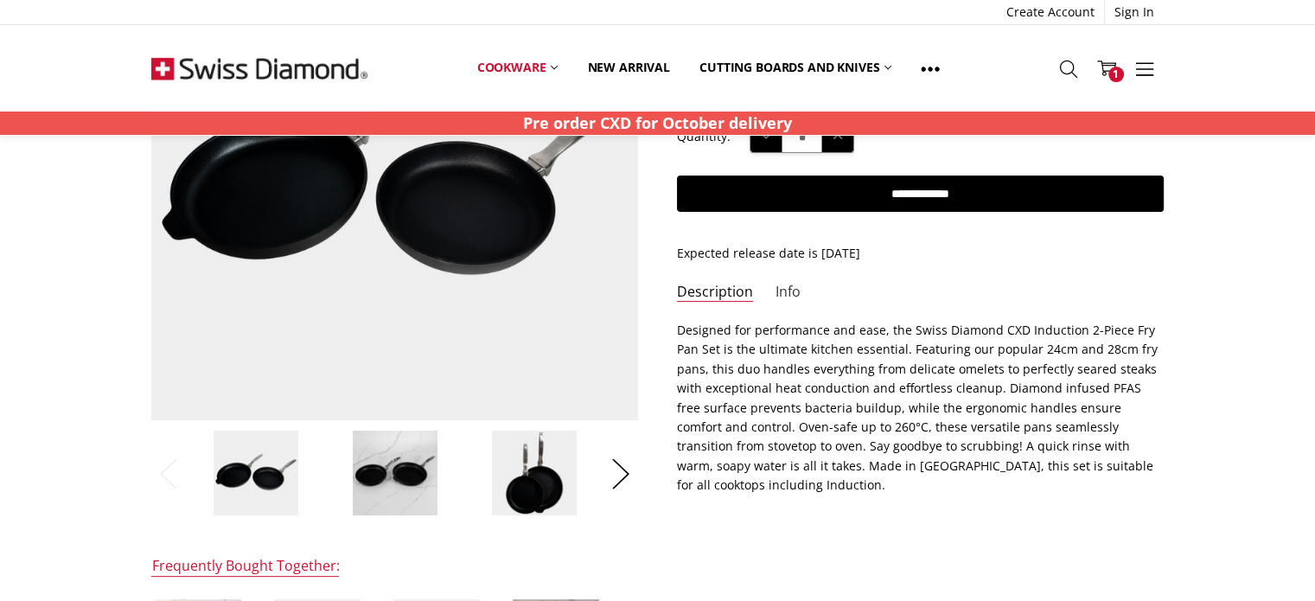
click at [780, 289] on link "Info" at bounding box center [787, 293] width 25 height 20
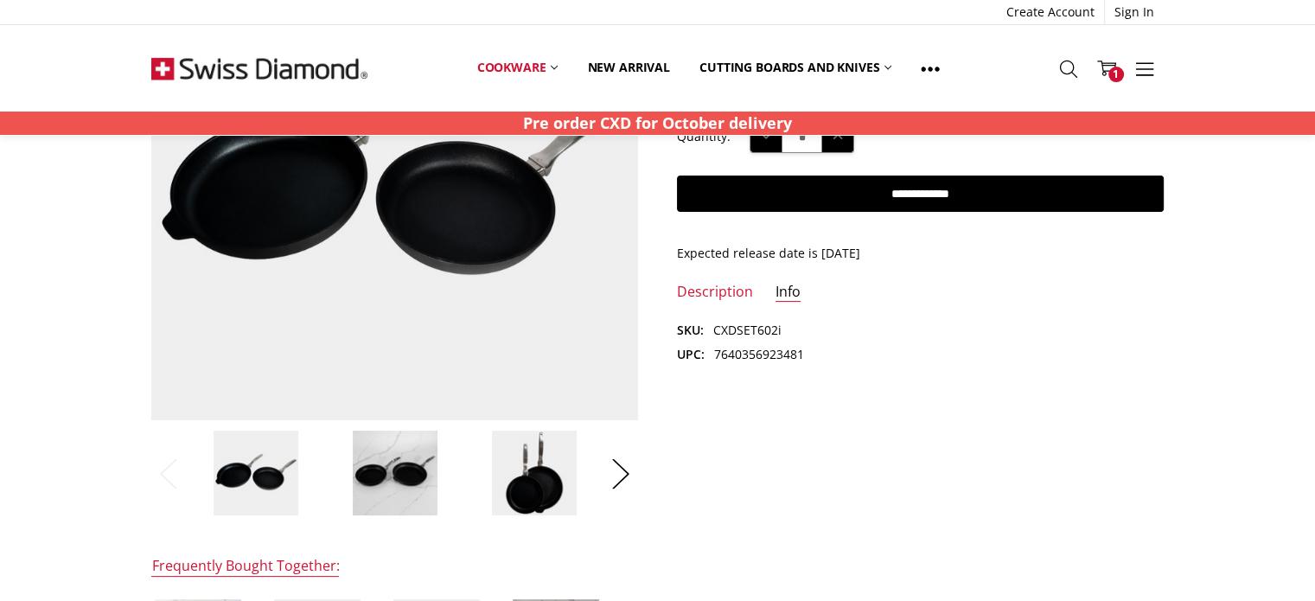
click at [743, 353] on dd "7640356923481" at bounding box center [759, 354] width 90 height 19
copy dd "7640356923481"
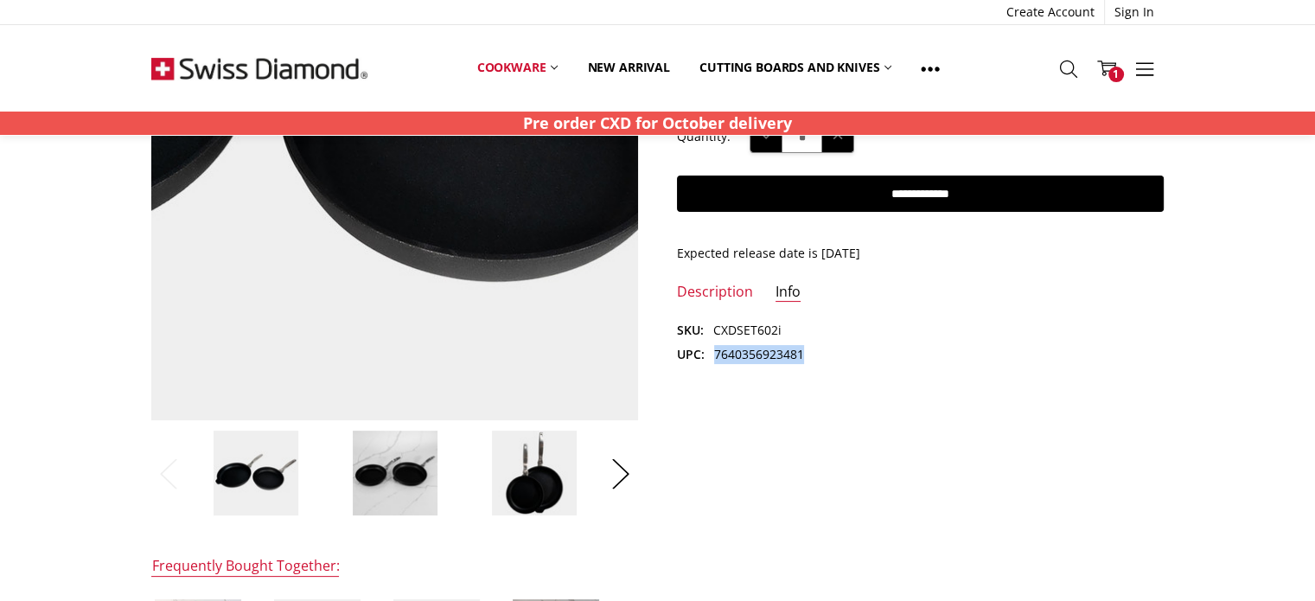
click at [452, 269] on img at bounding box center [322, 59] width 1106 height 1106
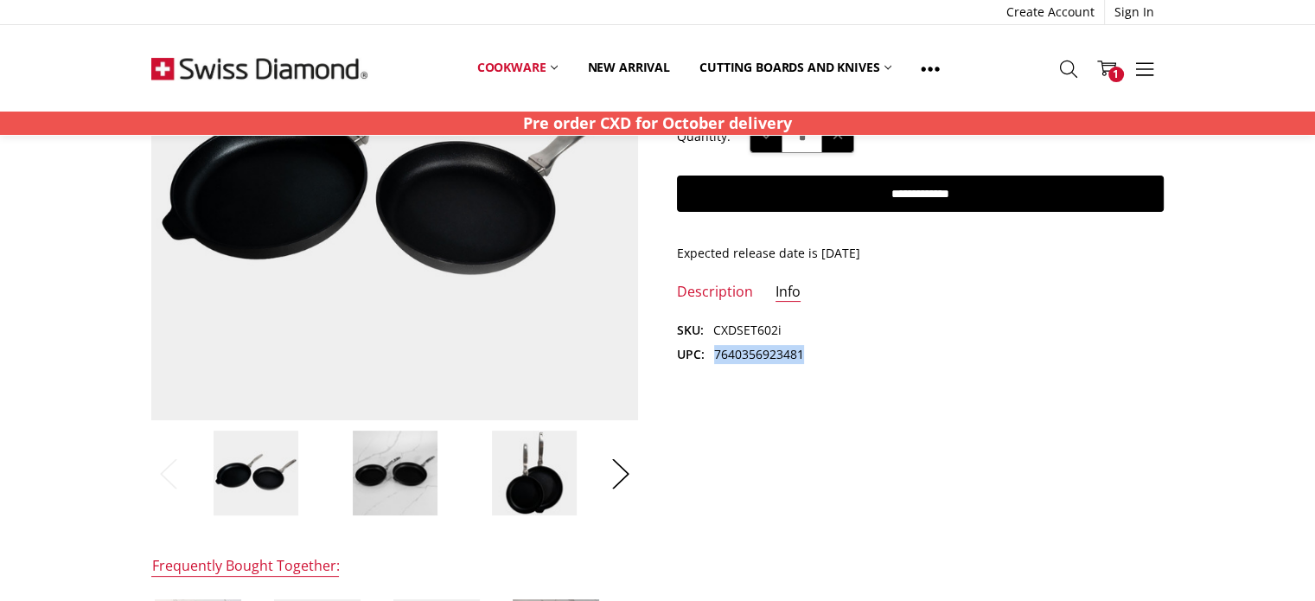
scroll to position [193, 0]
